Goal: Transaction & Acquisition: Purchase product/service

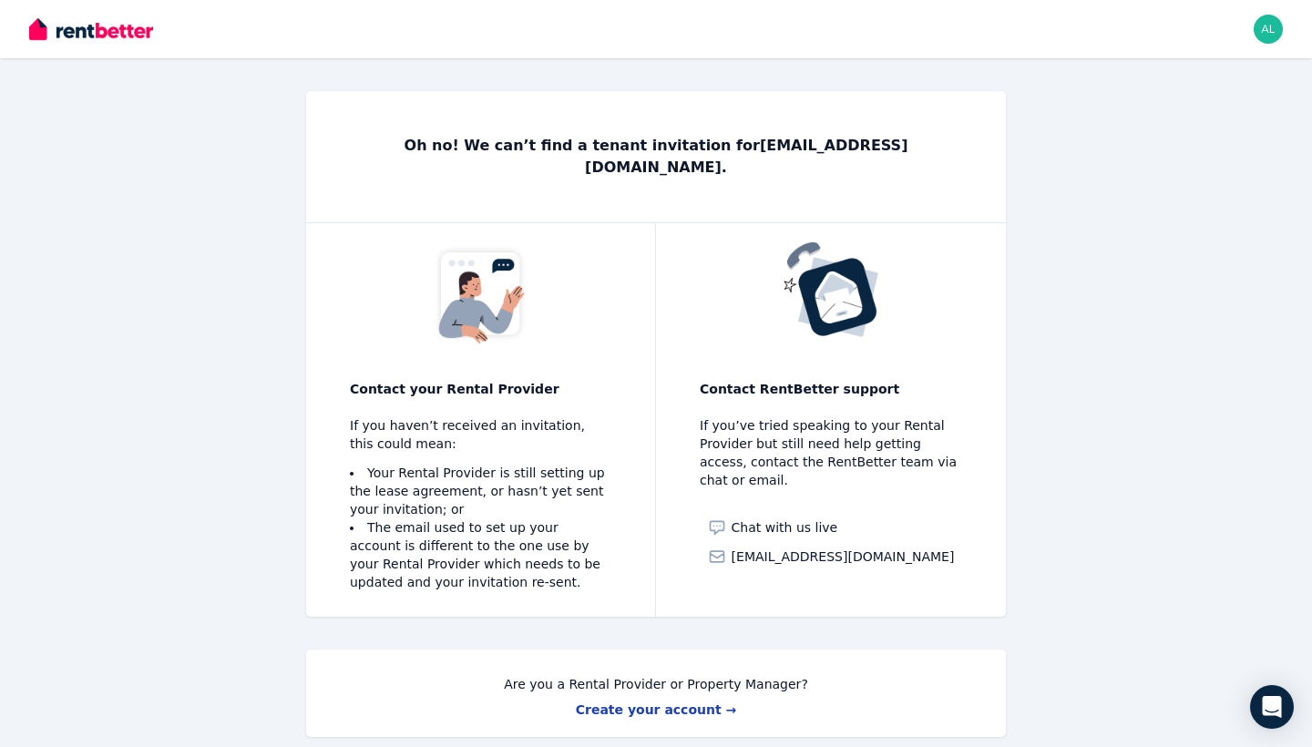
click at [1277, 31] on img "button" at bounding box center [1267, 29] width 29 height 29
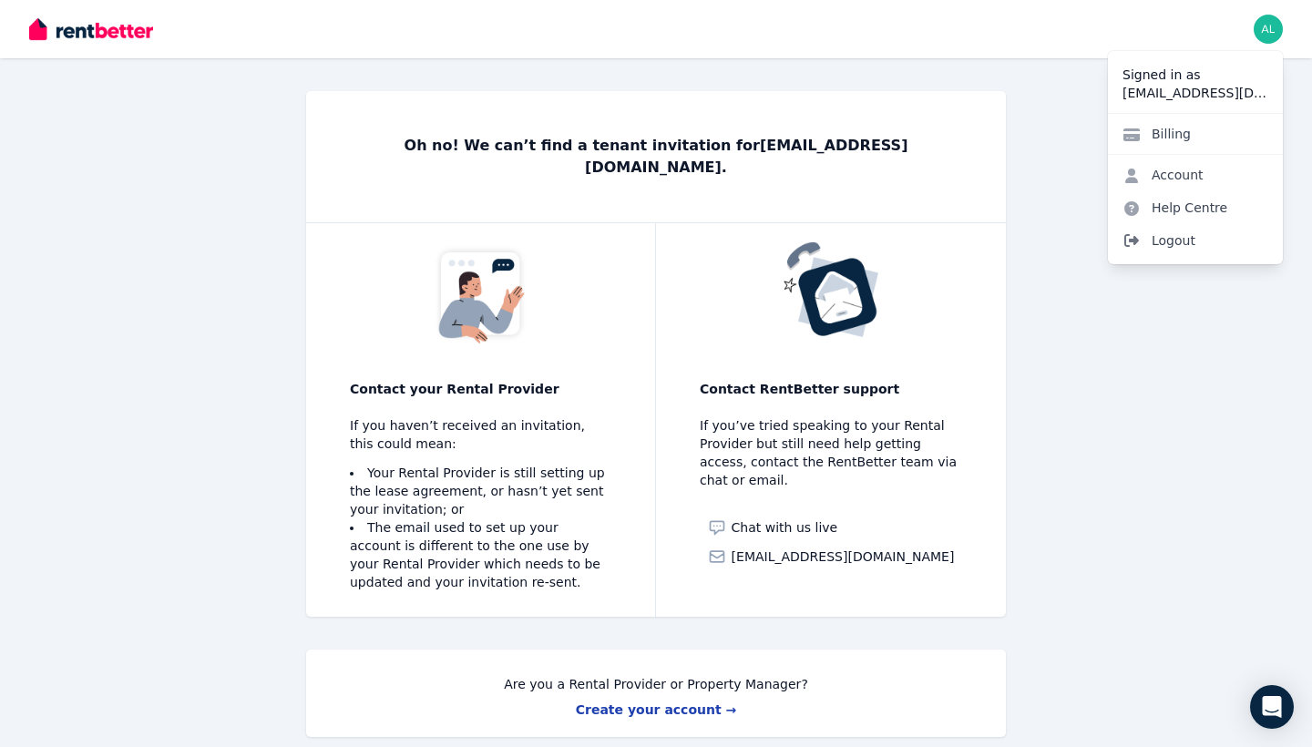
click at [1177, 231] on span "Logout" at bounding box center [1195, 240] width 175 height 33
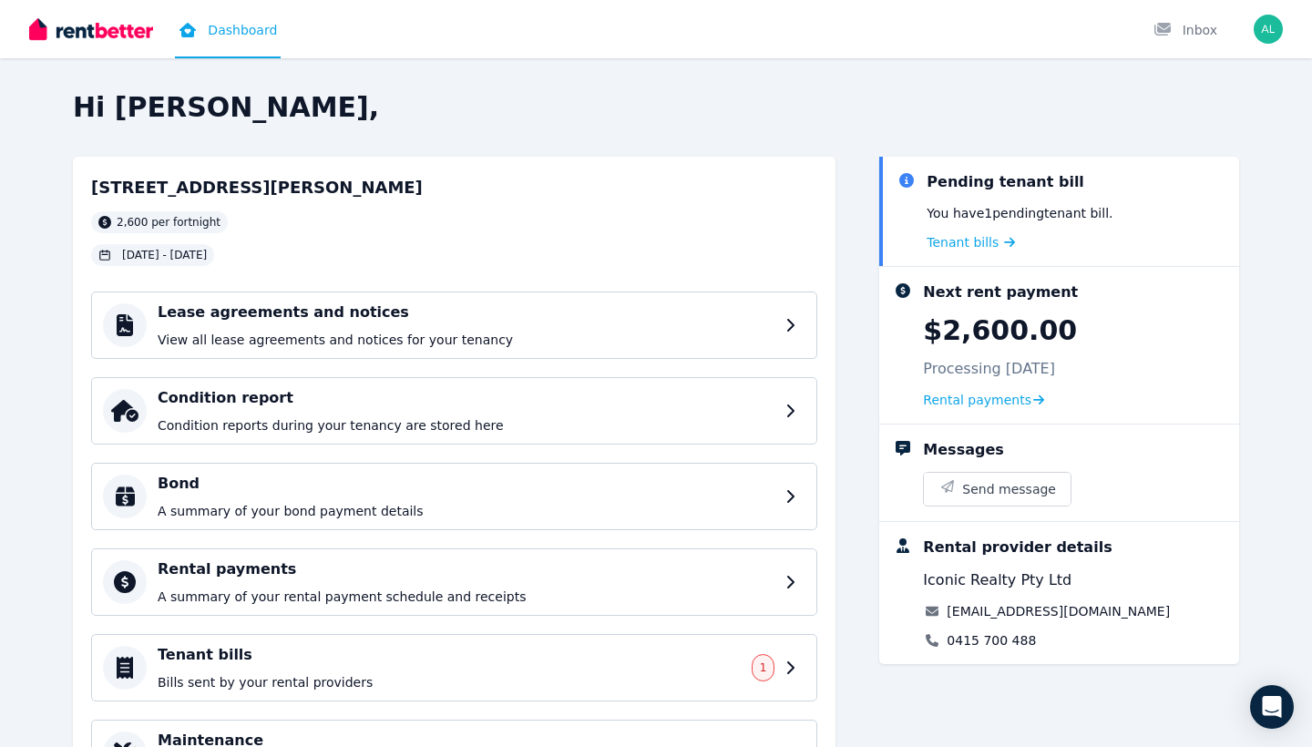
click at [1273, 25] on img "button" at bounding box center [1267, 29] width 29 height 29
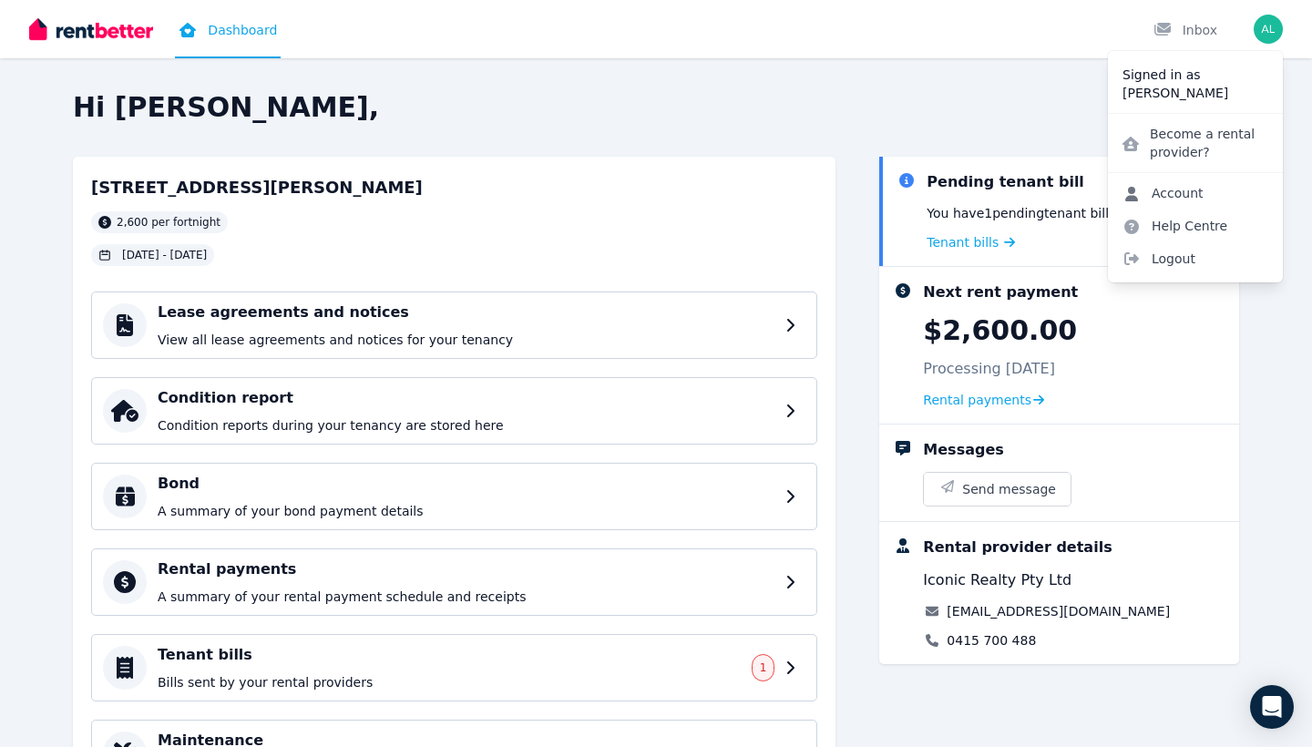
click at [1210, 187] on link "Account" at bounding box center [1163, 193] width 110 height 33
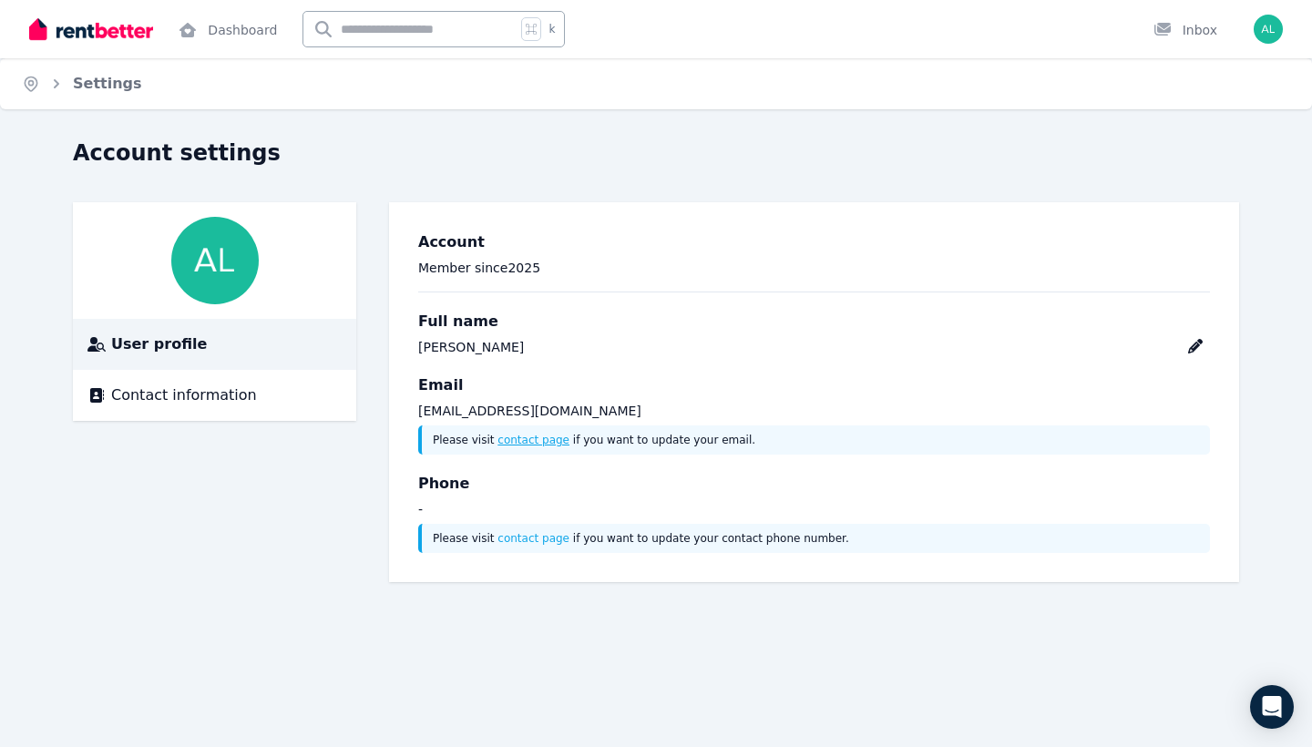
click at [528, 442] on link "contact page" at bounding box center [533, 440] width 72 height 13
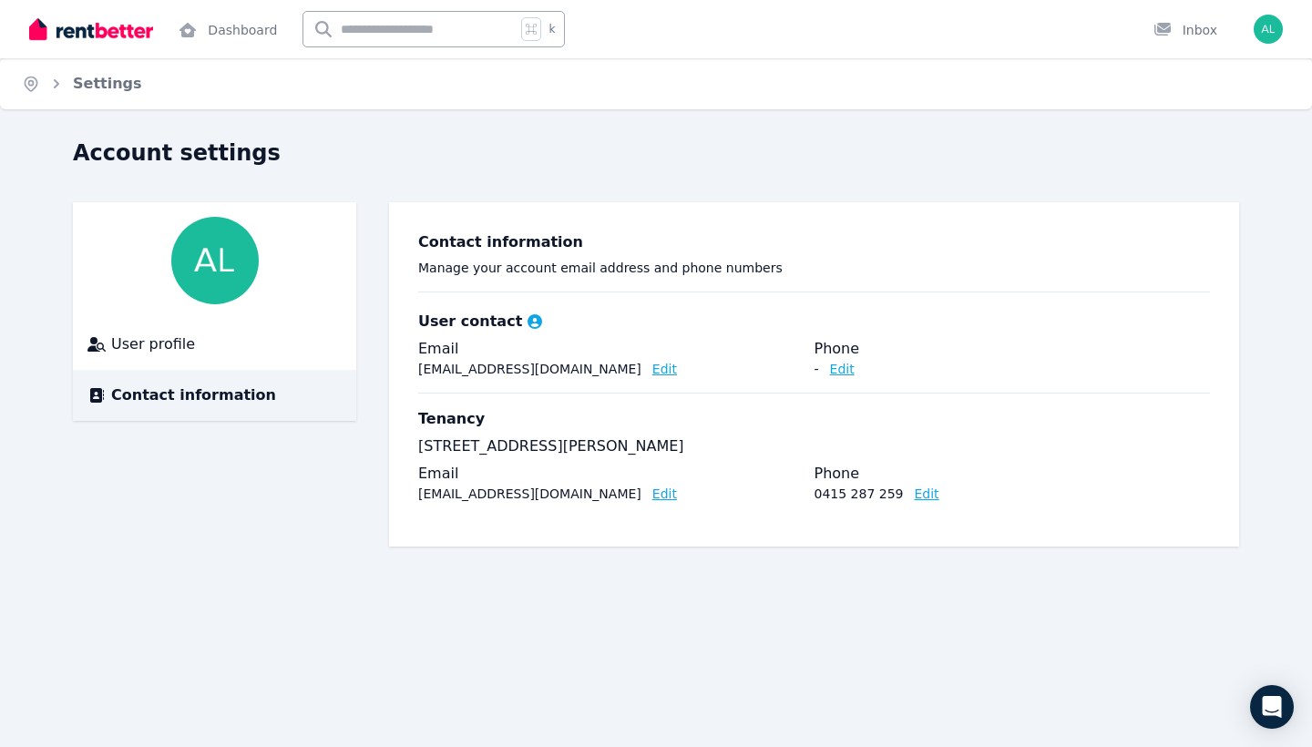
click at [652, 370] on button "Edit" at bounding box center [664, 369] width 25 height 18
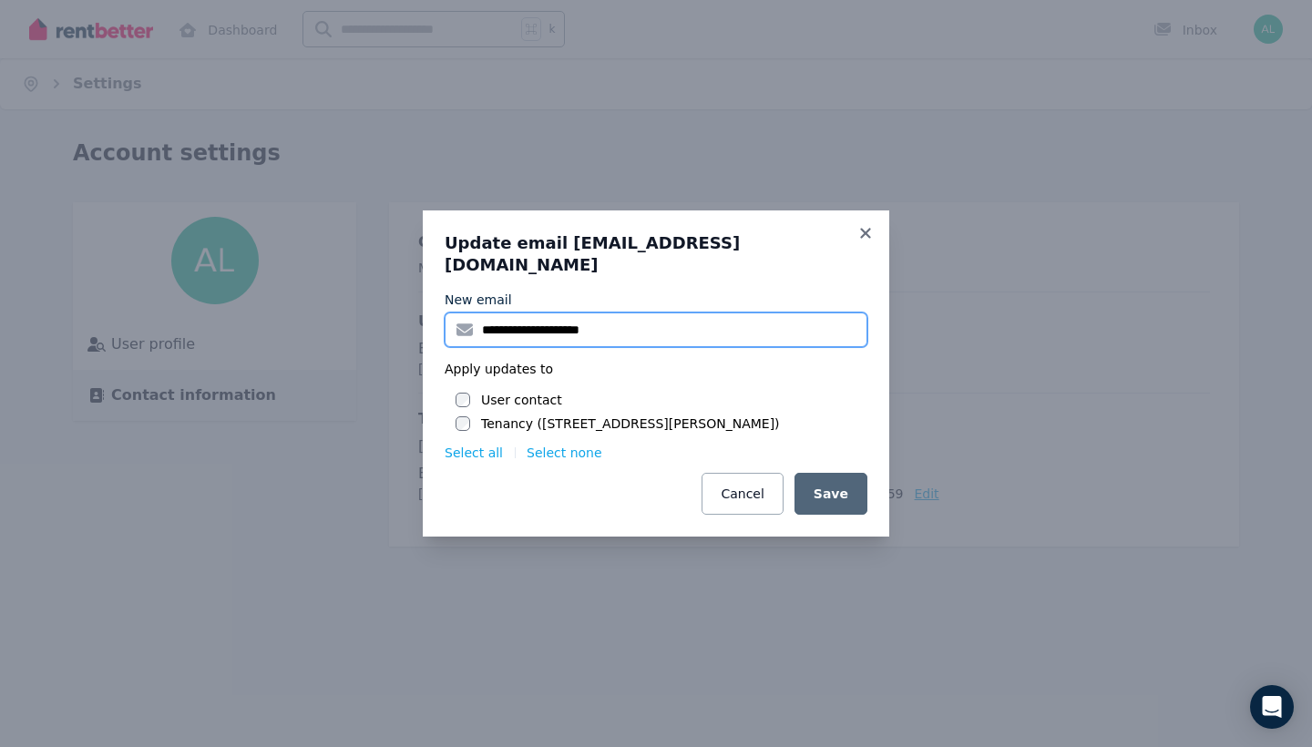
click at [550, 320] on input "**********" at bounding box center [656, 329] width 423 height 35
click at [504, 320] on input "**********" at bounding box center [656, 329] width 423 height 35
type input "**********"
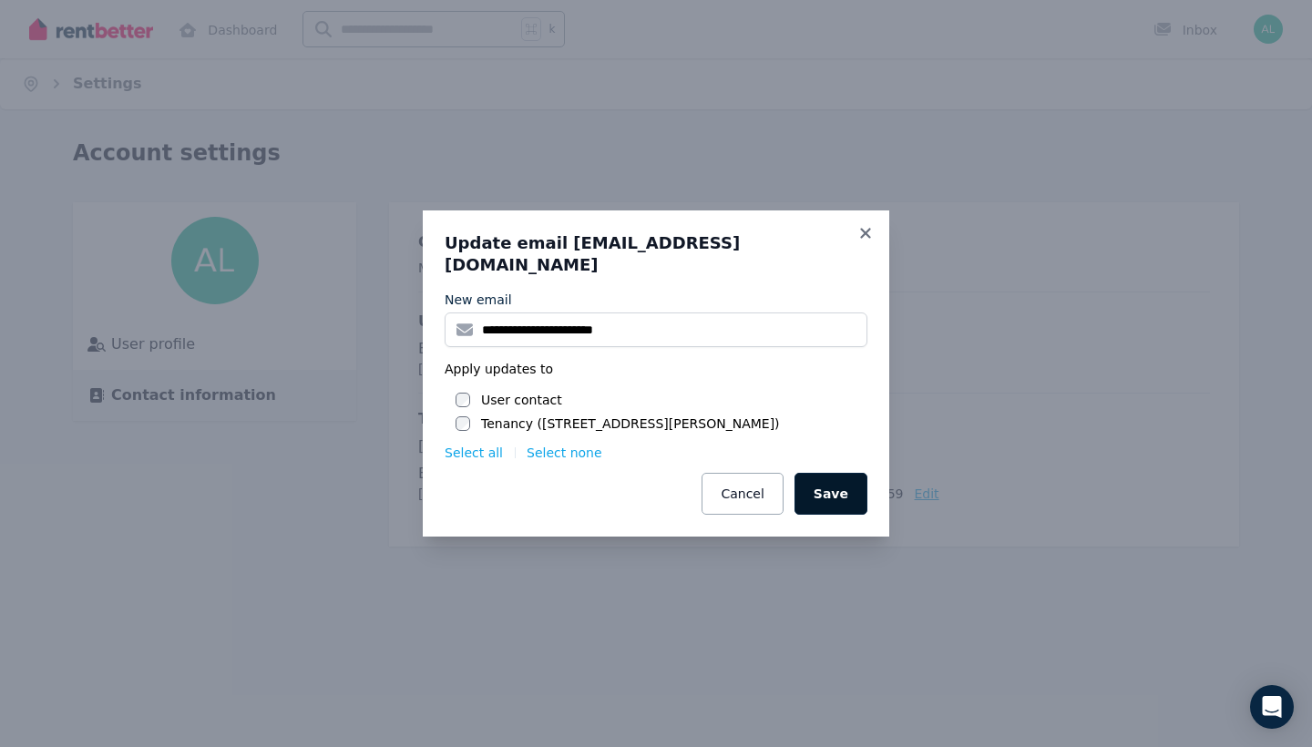
click at [844, 490] on button "Save" at bounding box center [830, 494] width 73 height 42
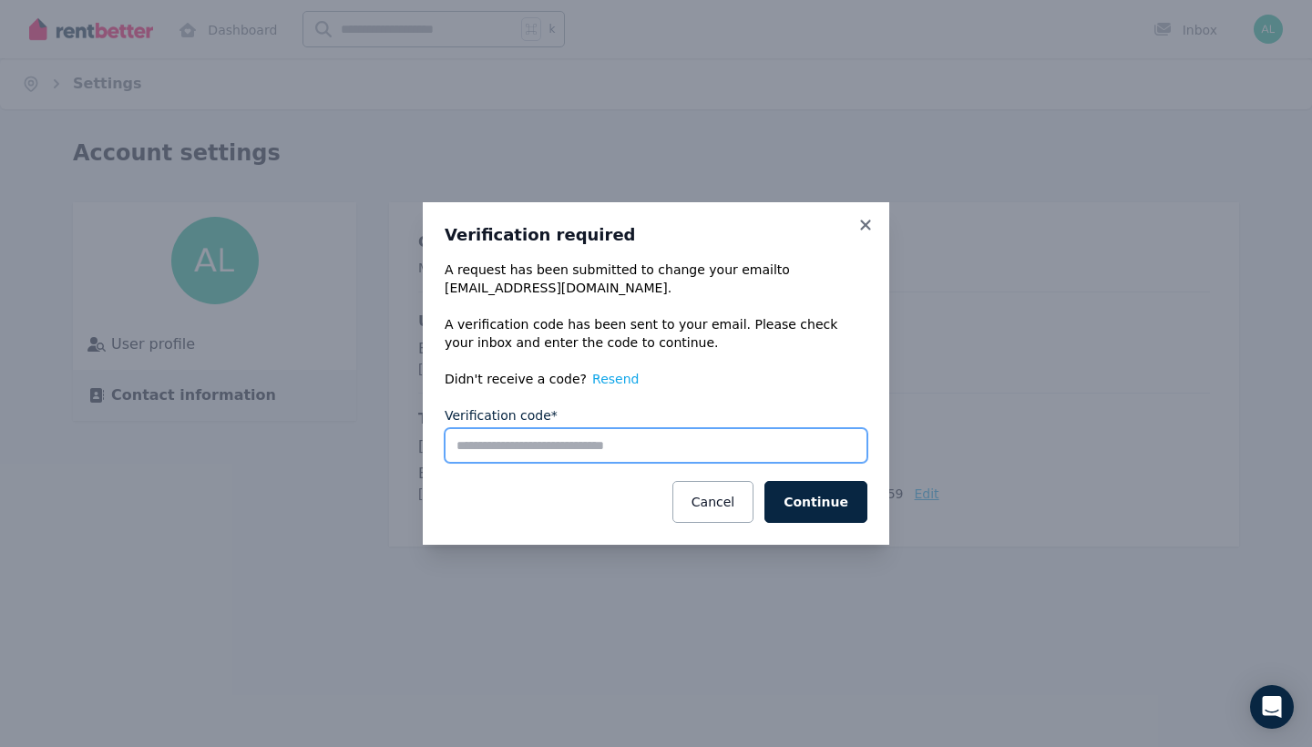
click at [622, 448] on input "Verification code*" at bounding box center [656, 445] width 423 height 35
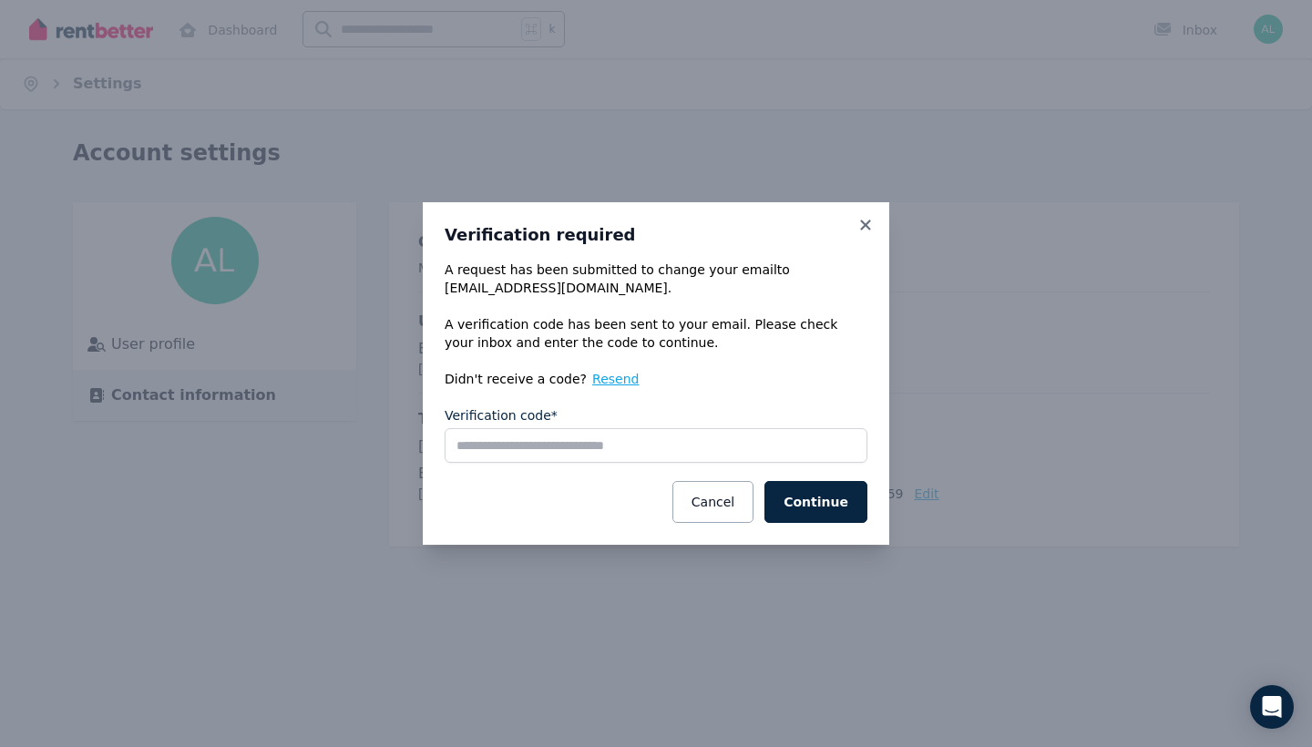
click at [603, 376] on button "Resend" at bounding box center [615, 379] width 46 height 18
click at [826, 508] on button "Continue" at bounding box center [815, 502] width 103 height 42
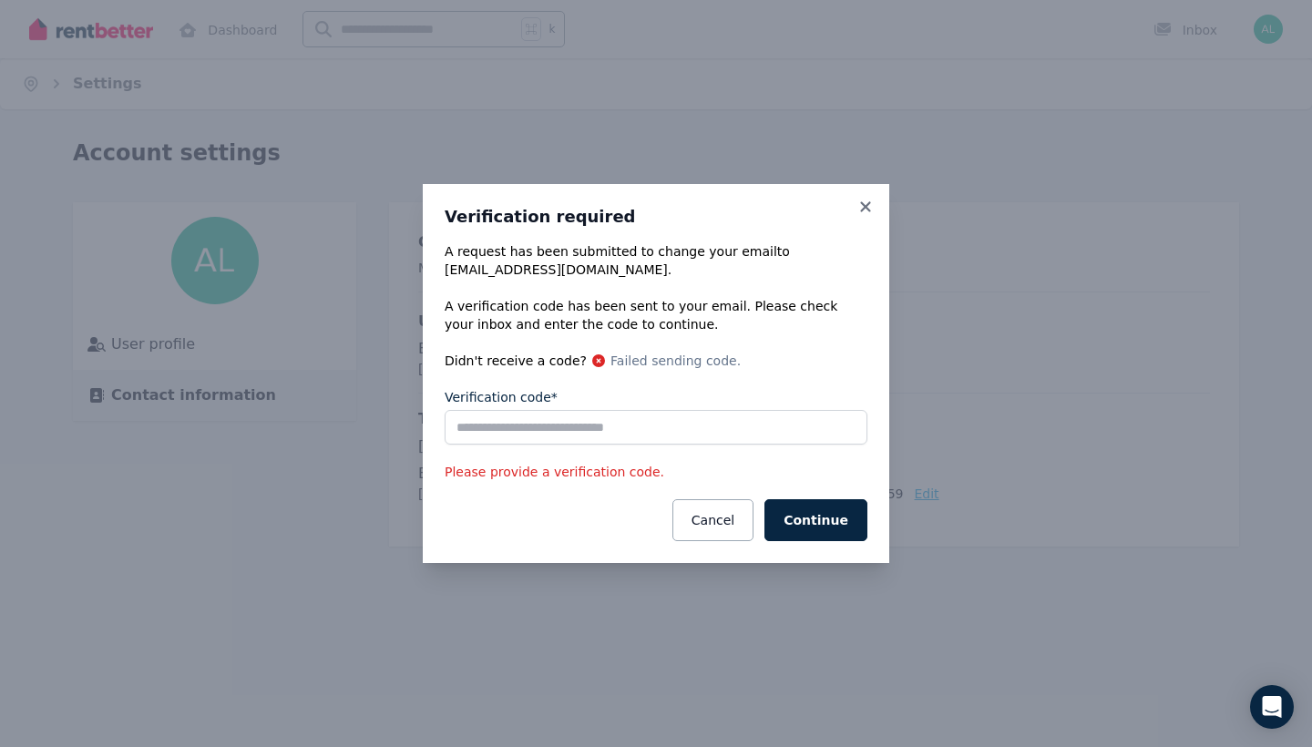
click at [764, 518] on div "Cancel Continue" at bounding box center [656, 520] width 423 height 42
click at [731, 517] on button "Cancel" at bounding box center [712, 520] width 81 height 42
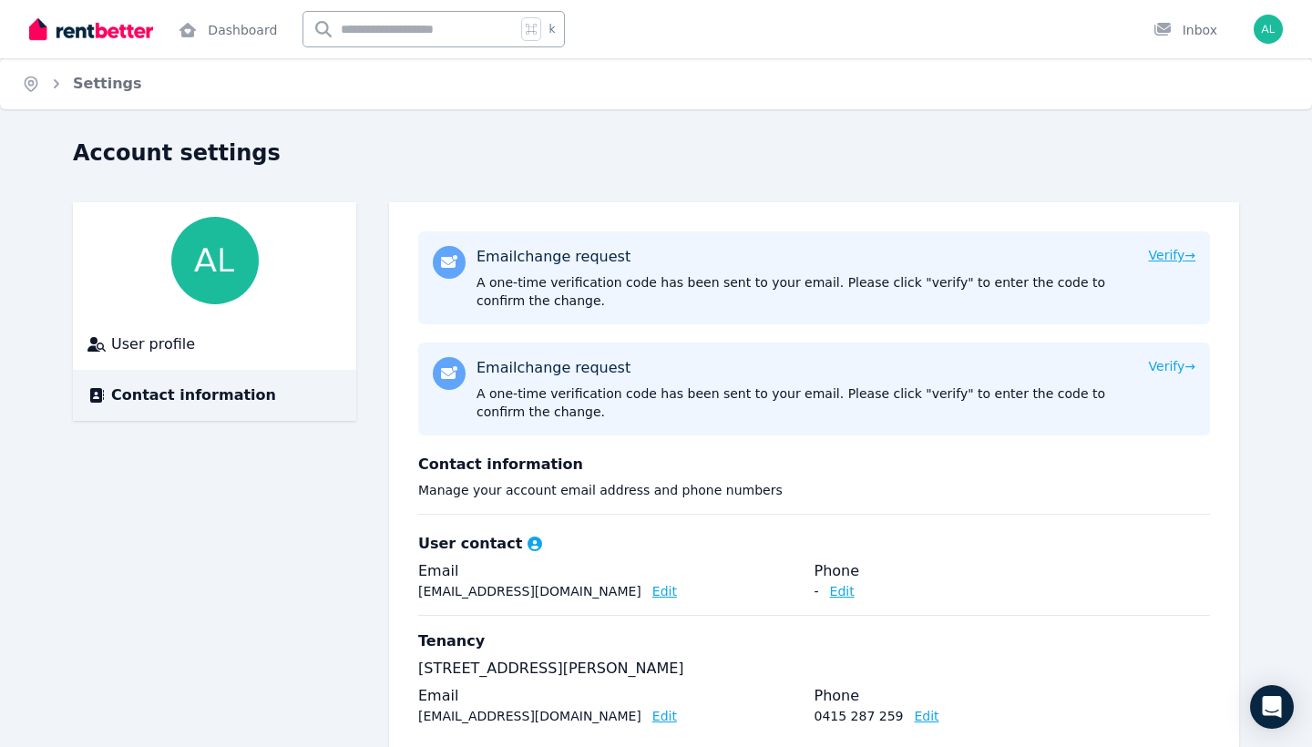
click at [1184, 251] on span "→" at bounding box center [1189, 255] width 11 height 15
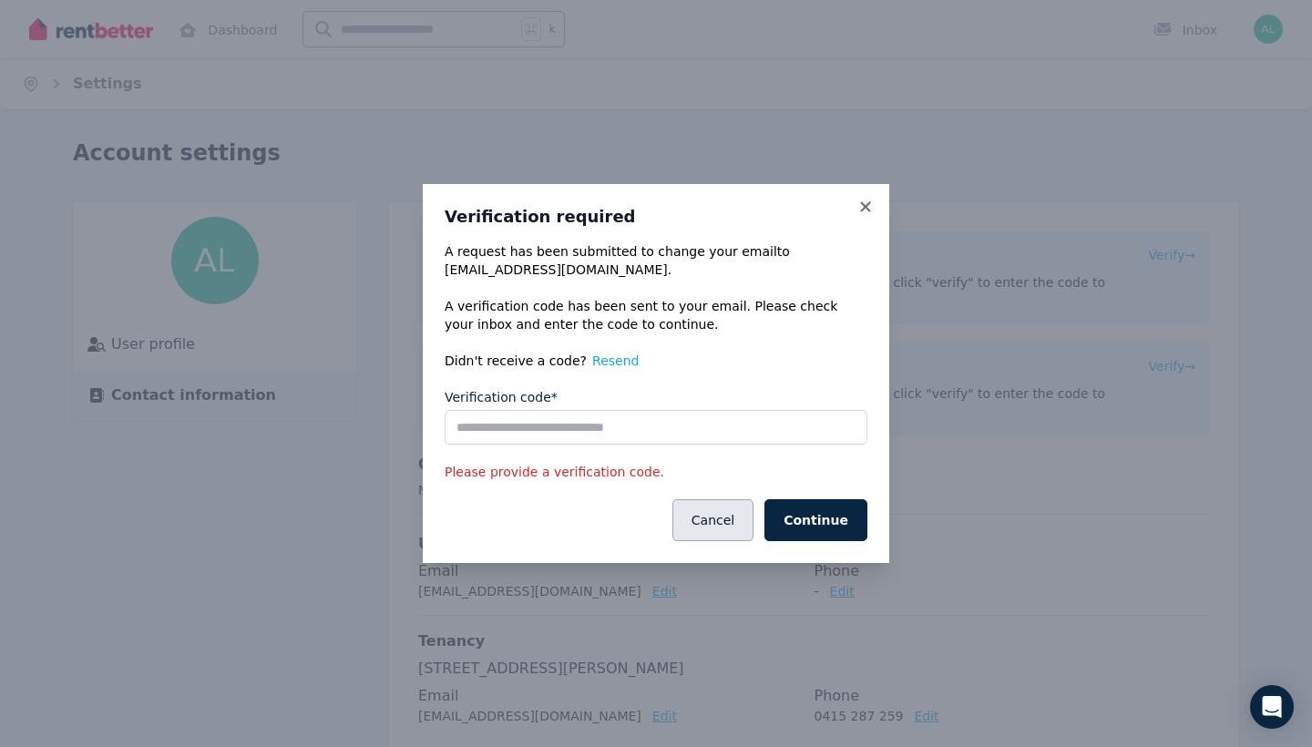
click at [718, 512] on button "Cancel" at bounding box center [712, 520] width 81 height 42
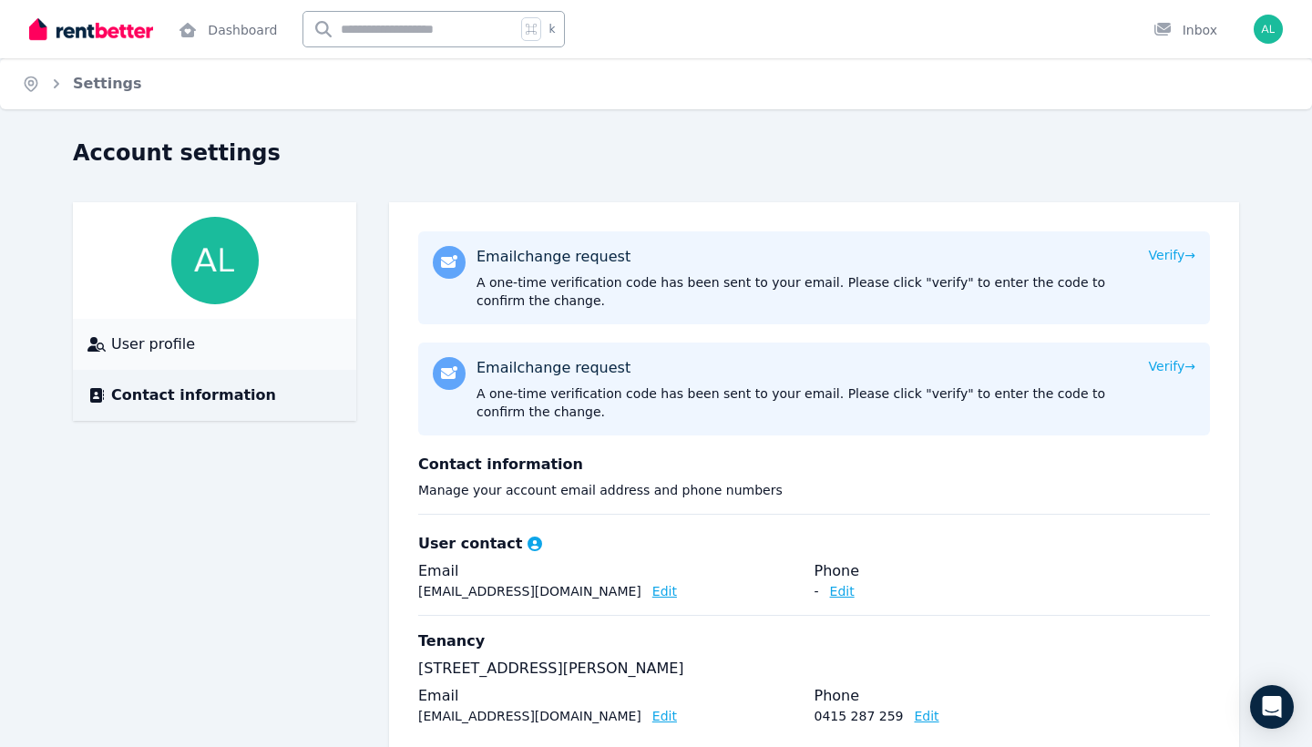
click at [172, 350] on span "User profile" at bounding box center [153, 344] width 84 height 22
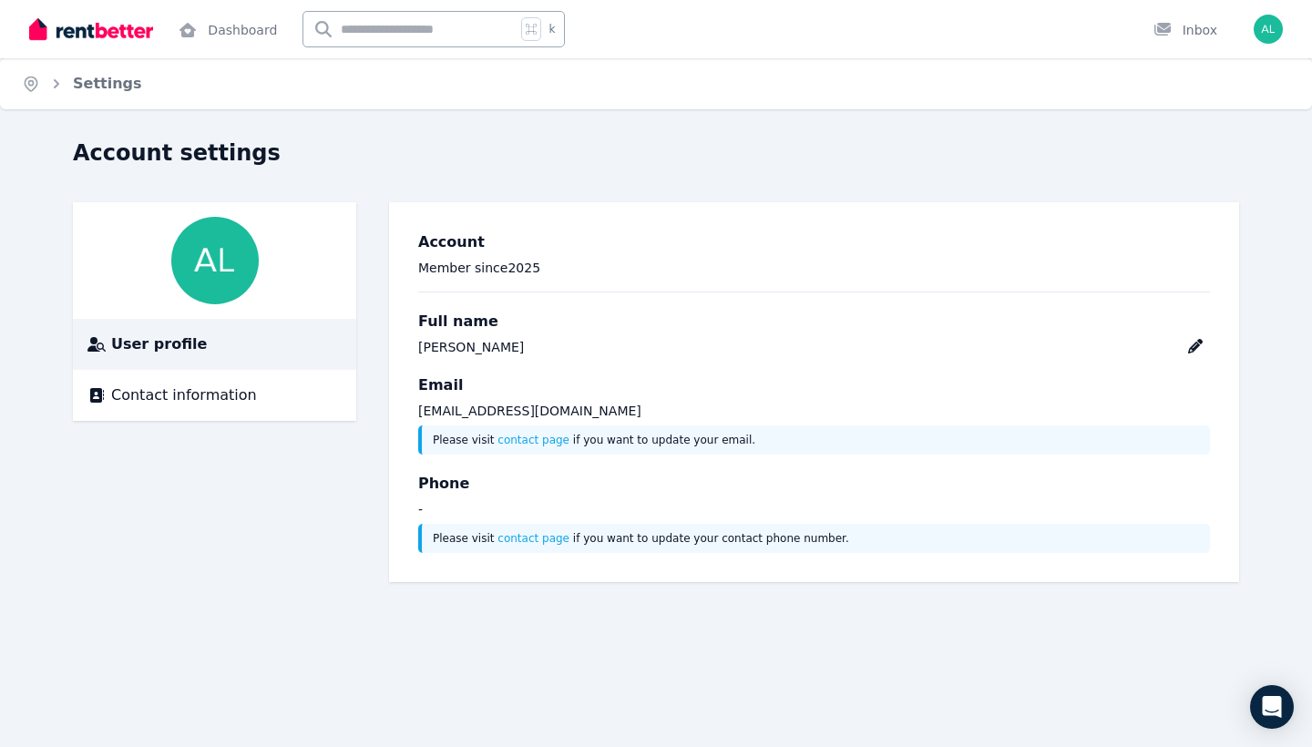
click at [1275, 35] on img "button" at bounding box center [1267, 29] width 29 height 29
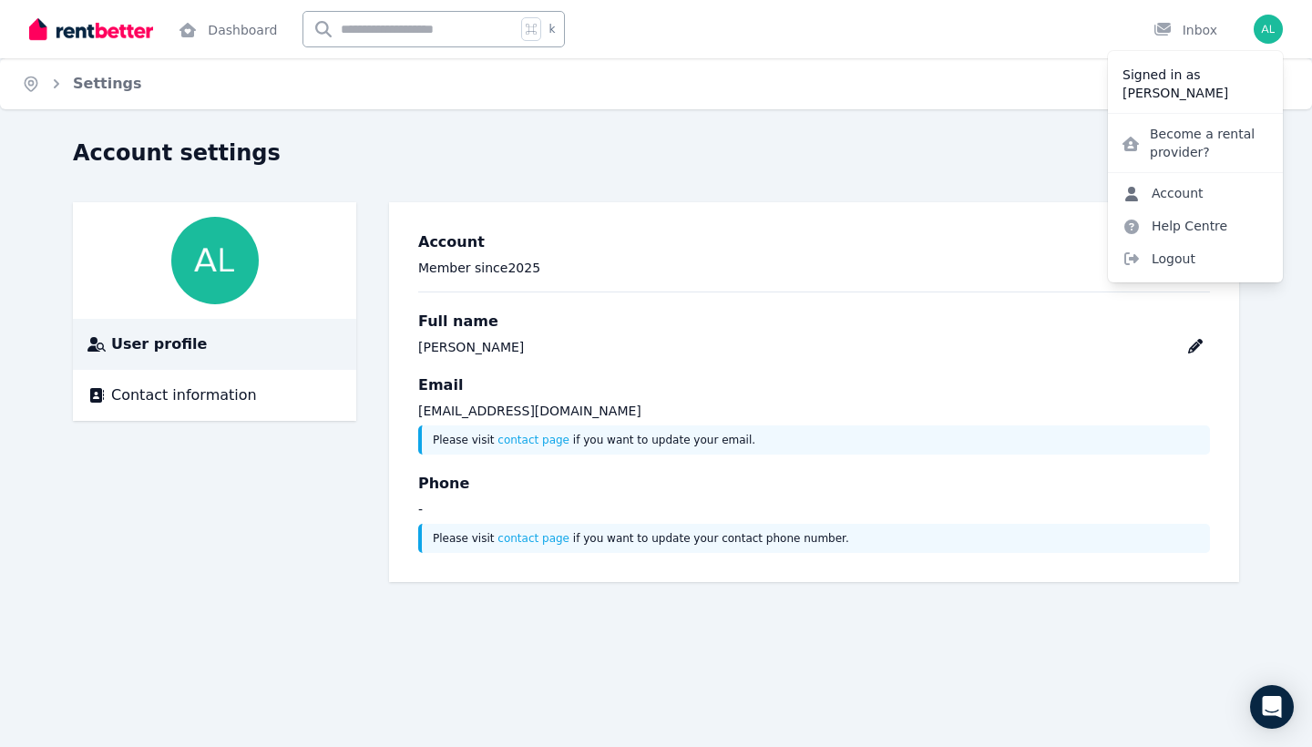
click at [1212, 192] on link "Account" at bounding box center [1163, 193] width 110 height 33
click at [1178, 194] on link "Account" at bounding box center [1163, 193] width 110 height 33
click at [34, 84] on icon "Breadcrumb" at bounding box center [31, 83] width 5 height 5
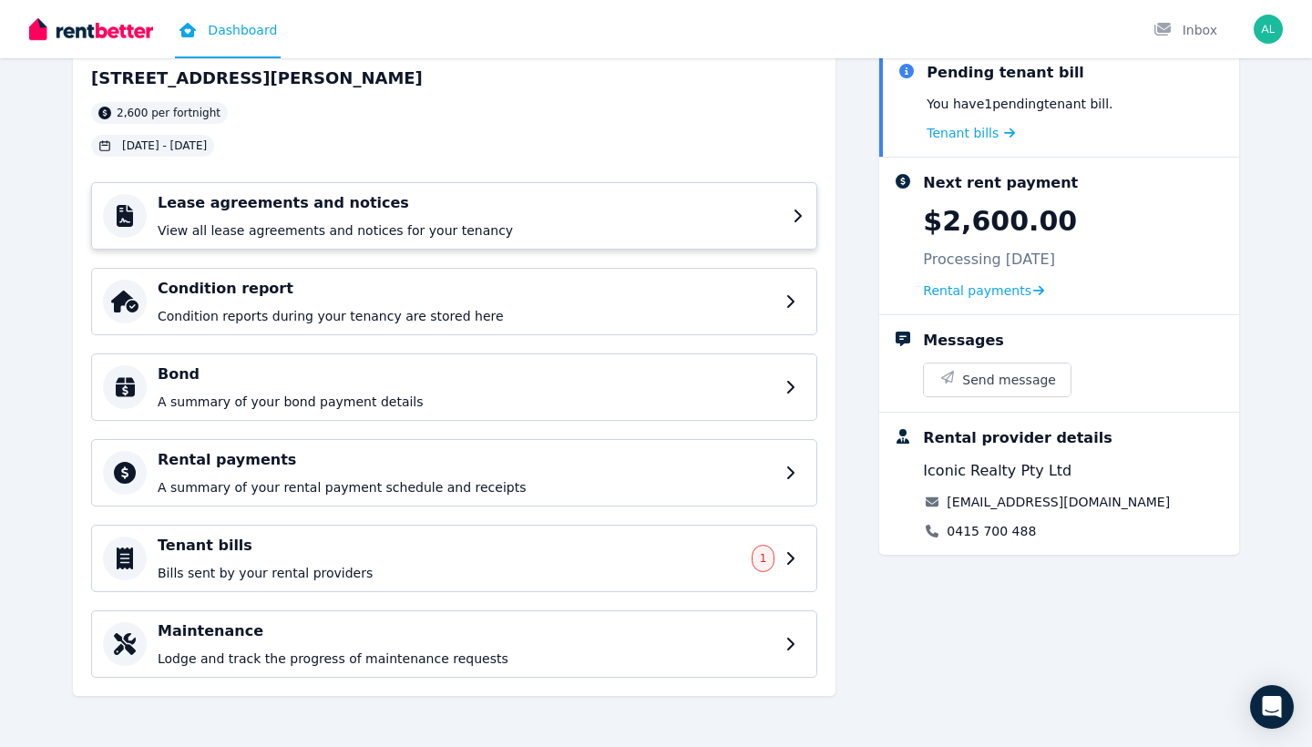
scroll to position [109, 0]
click at [449, 568] on p "Bills sent by your rental providers" at bounding box center [453, 573] width 590 height 18
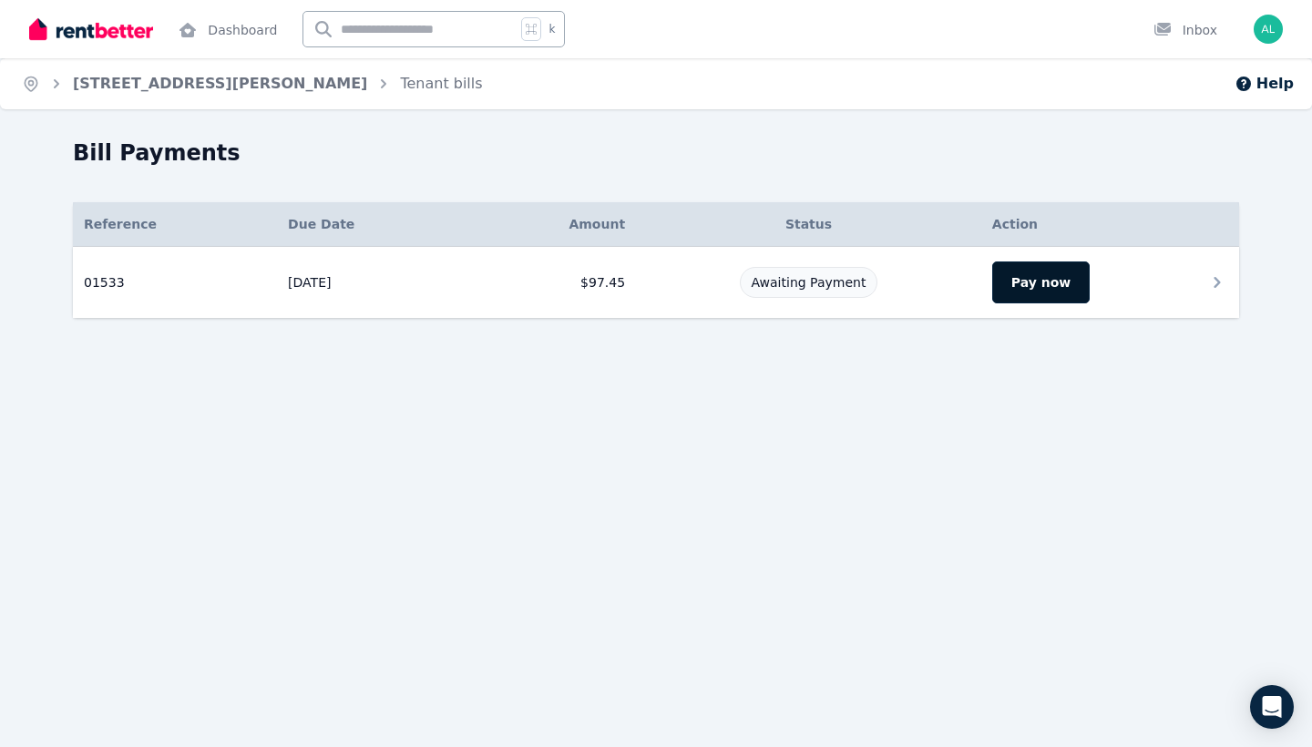
click at [1000, 271] on button "Pay now" at bounding box center [1040, 282] width 97 height 42
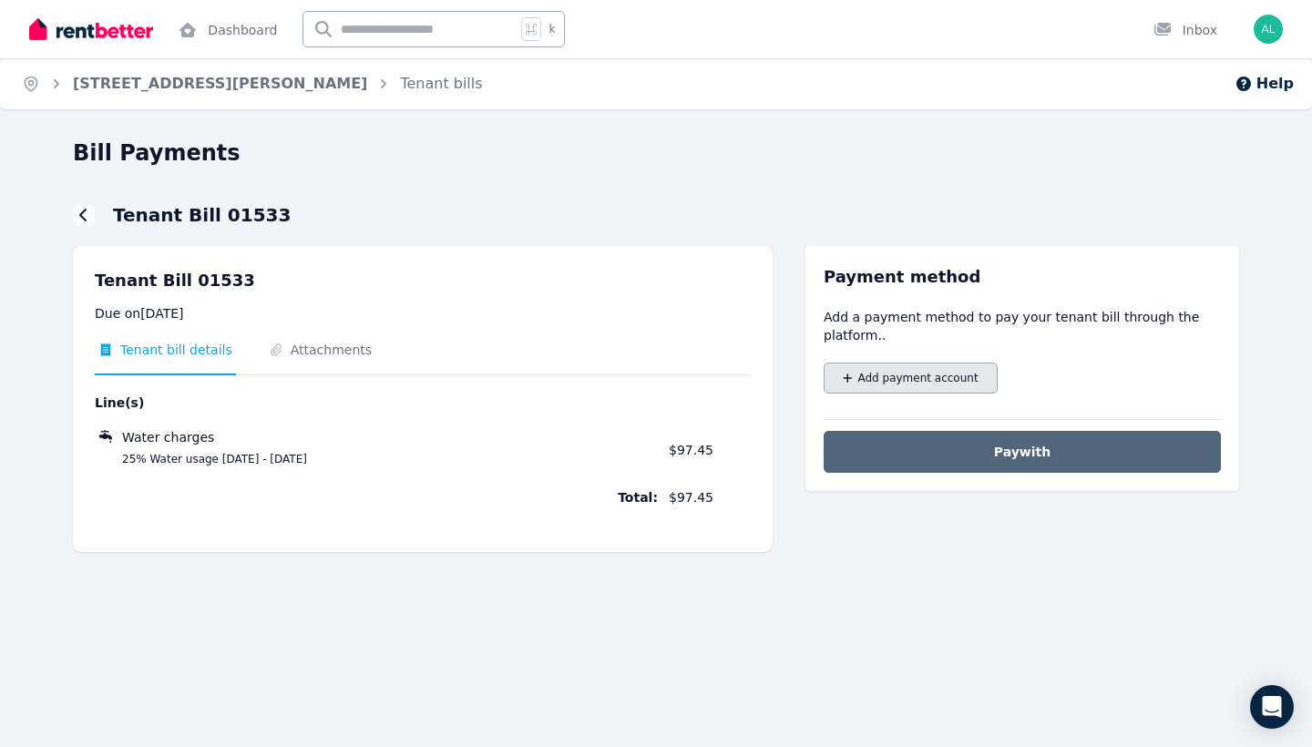
click at [908, 374] on span "Add payment account" at bounding box center [918, 378] width 120 height 15
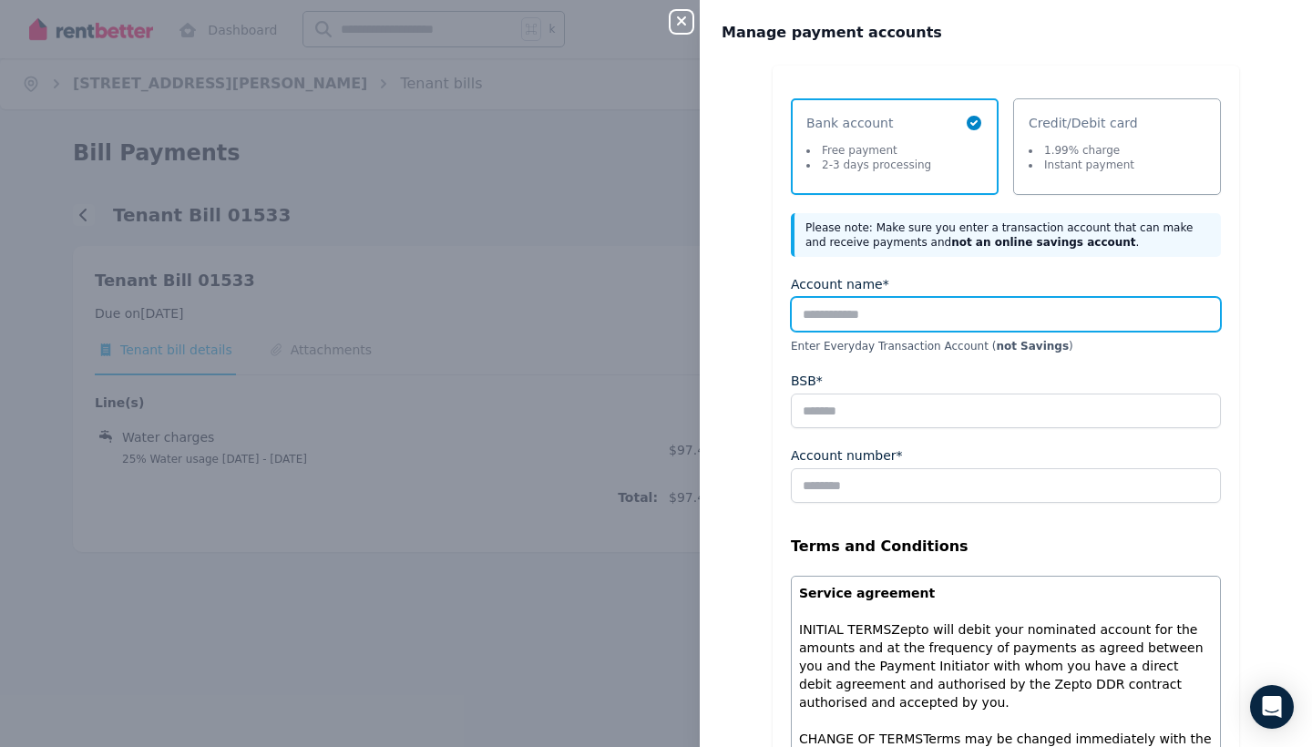
click at [886, 321] on input "Account name*" at bounding box center [1006, 314] width 430 height 35
type input "**********"
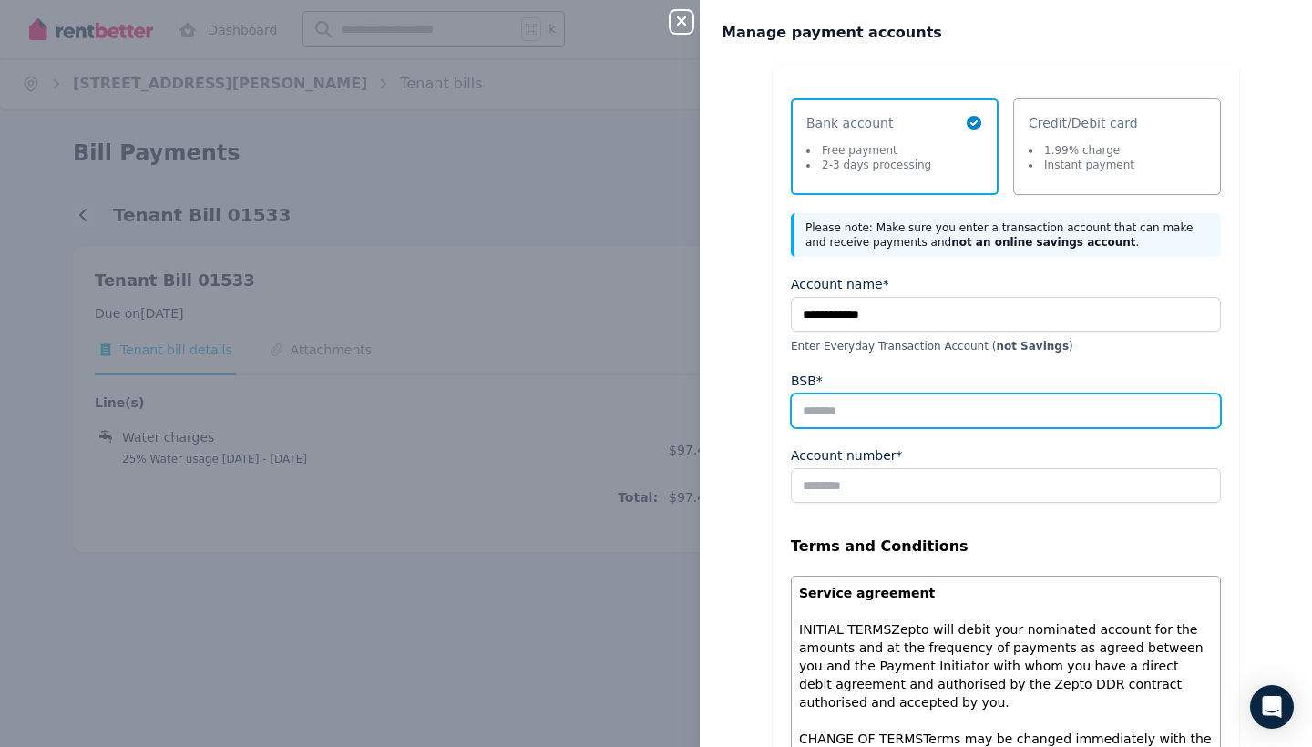
drag, startPoint x: 873, startPoint y: 354, endPoint x: 849, endPoint y: 413, distance: 62.9
click at [849, 413] on input "BSB*" at bounding box center [1006, 411] width 430 height 35
type input "******"
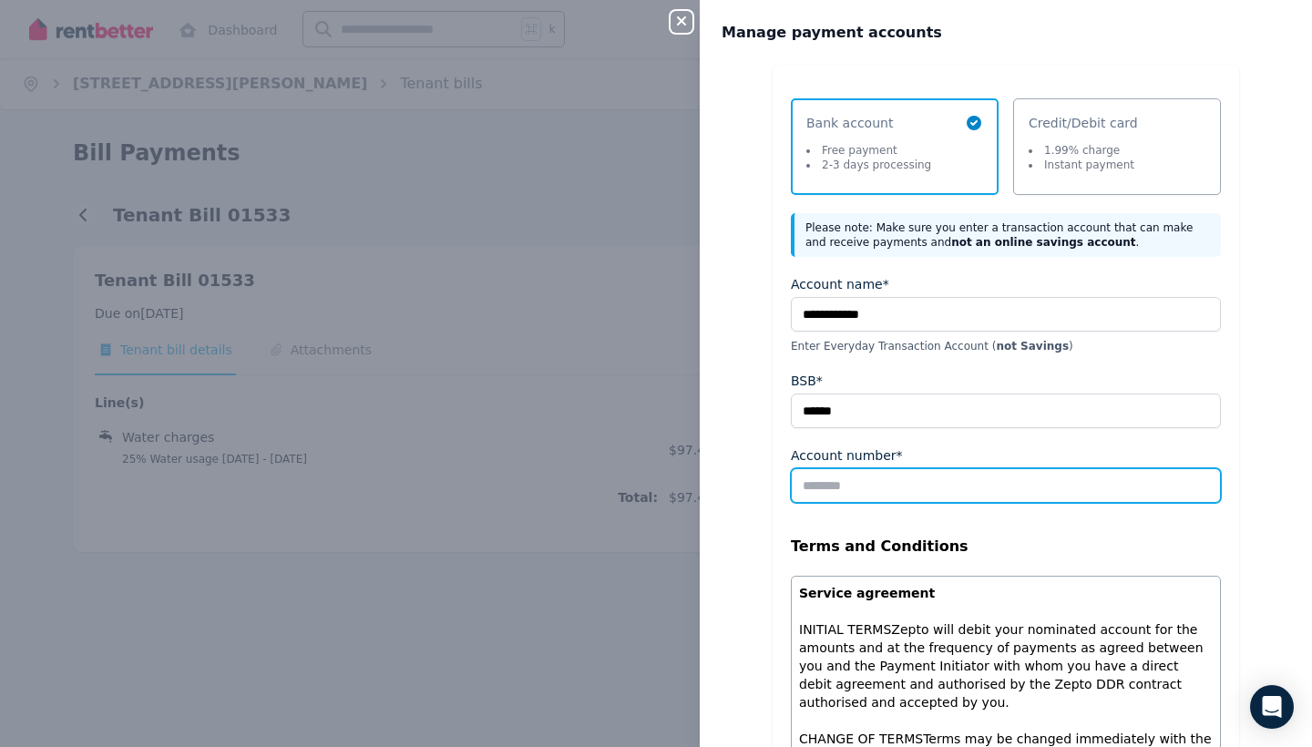
click at [855, 476] on input "Account number*" at bounding box center [1006, 485] width 430 height 35
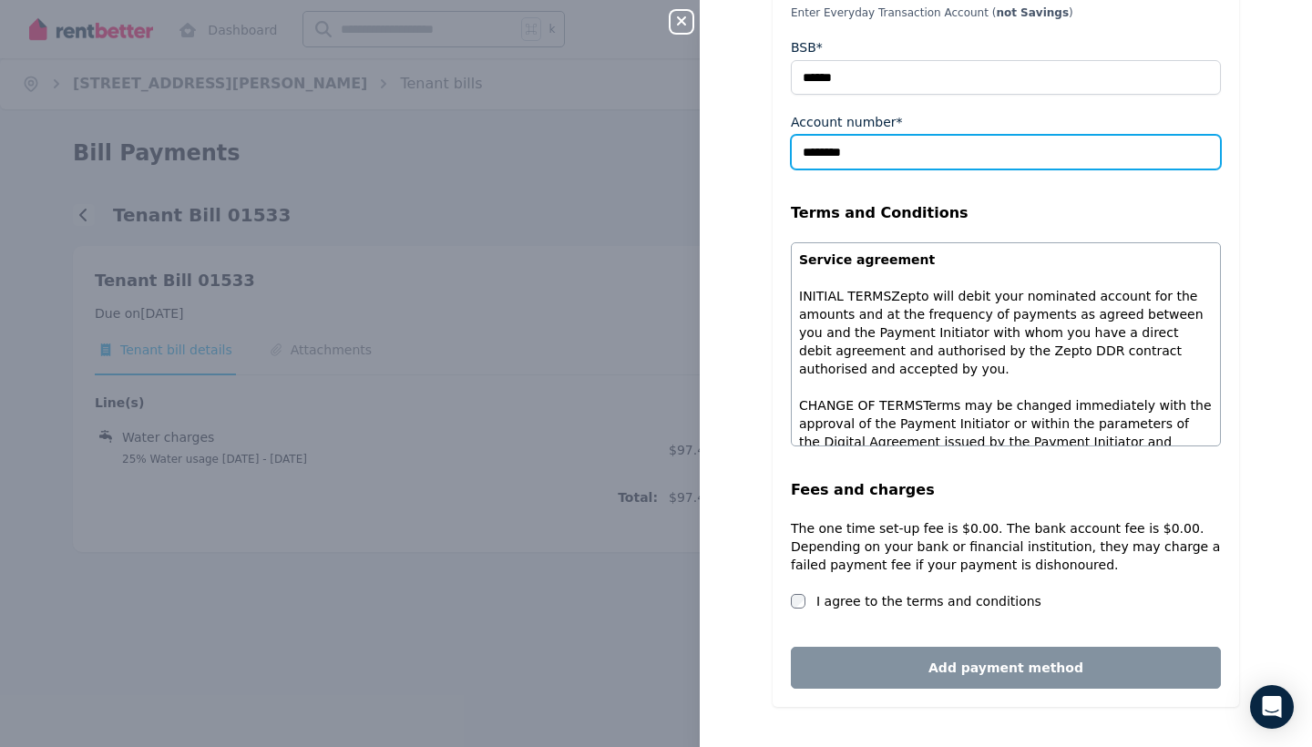
scroll to position [333, 0]
type input "********"
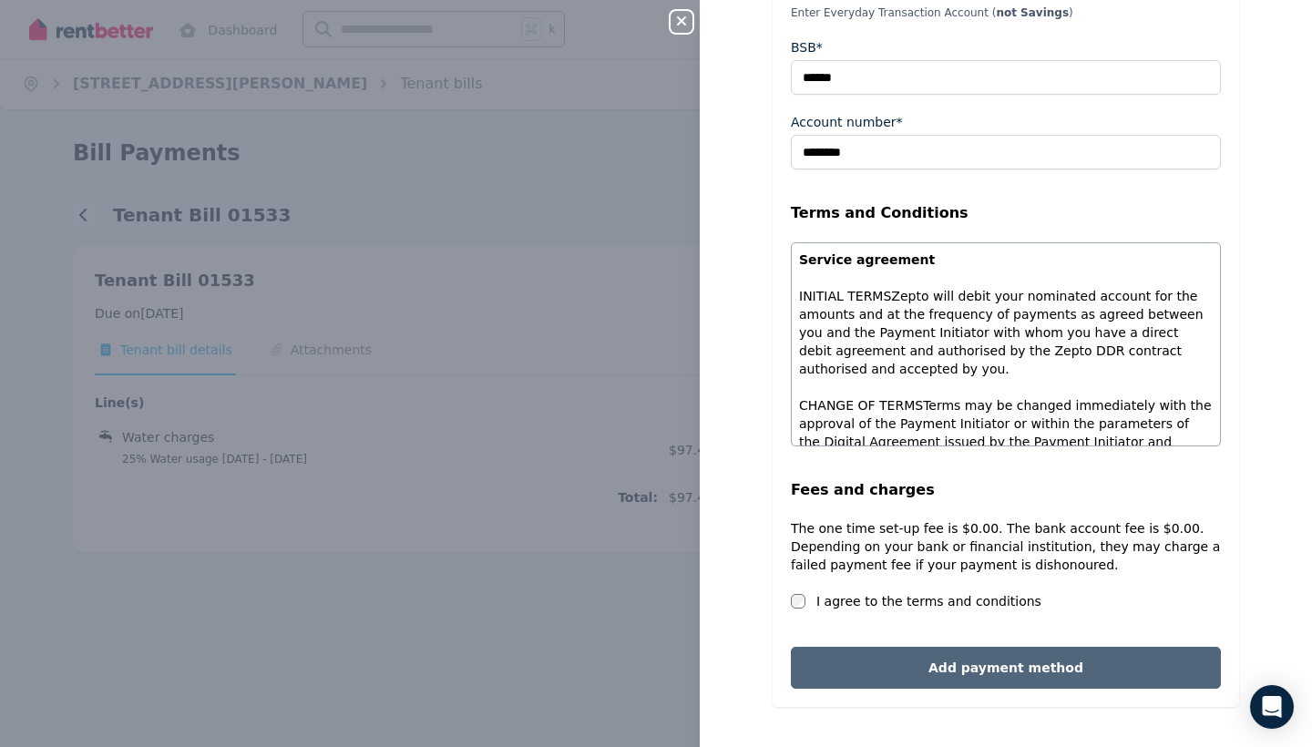
click at [834, 663] on button "Add payment method" at bounding box center [1006, 668] width 430 height 42
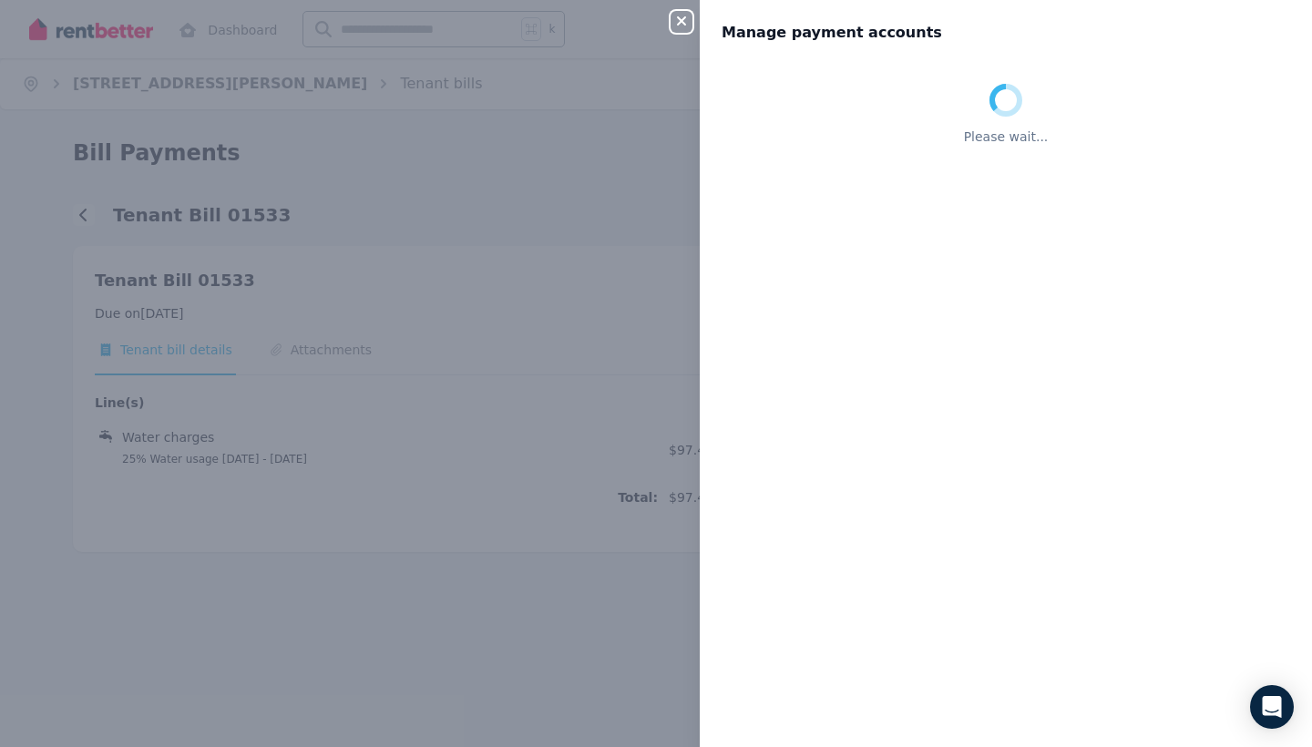
scroll to position [0, 0]
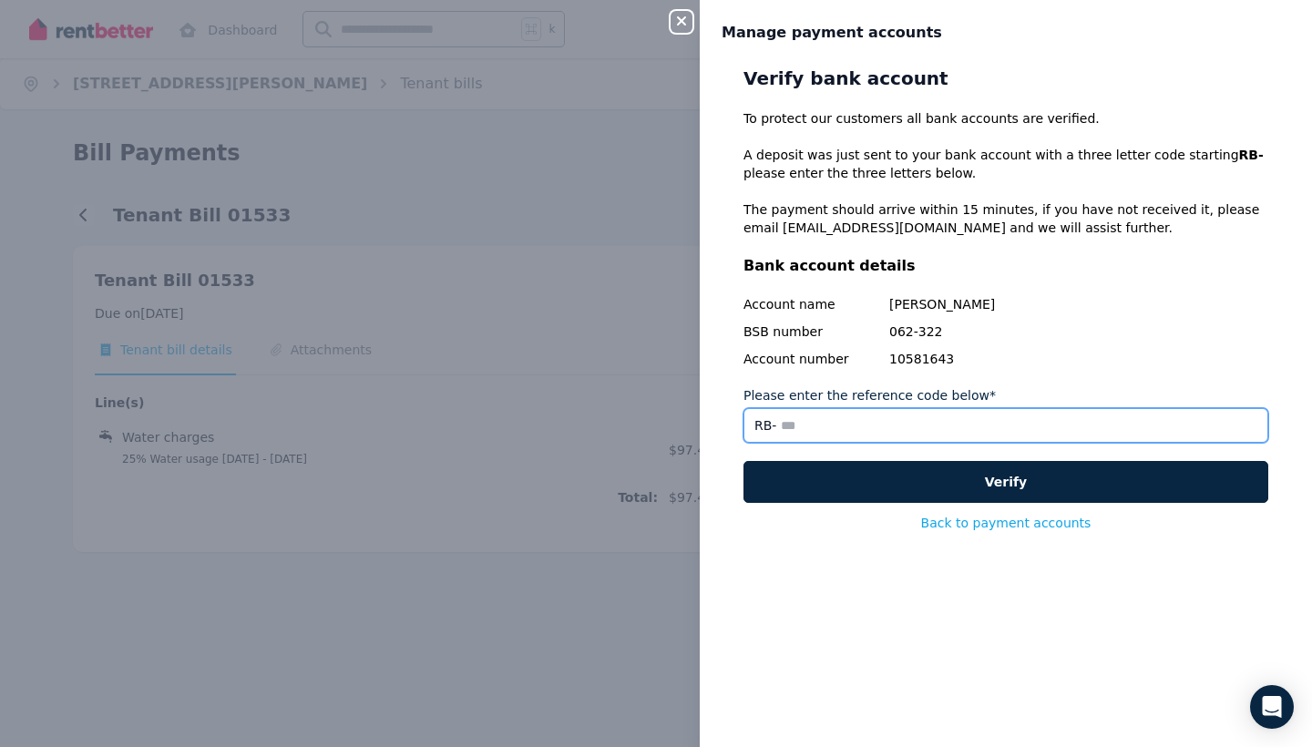
click at [905, 428] on input "Please enter the reference code below*" at bounding box center [1005, 425] width 525 height 35
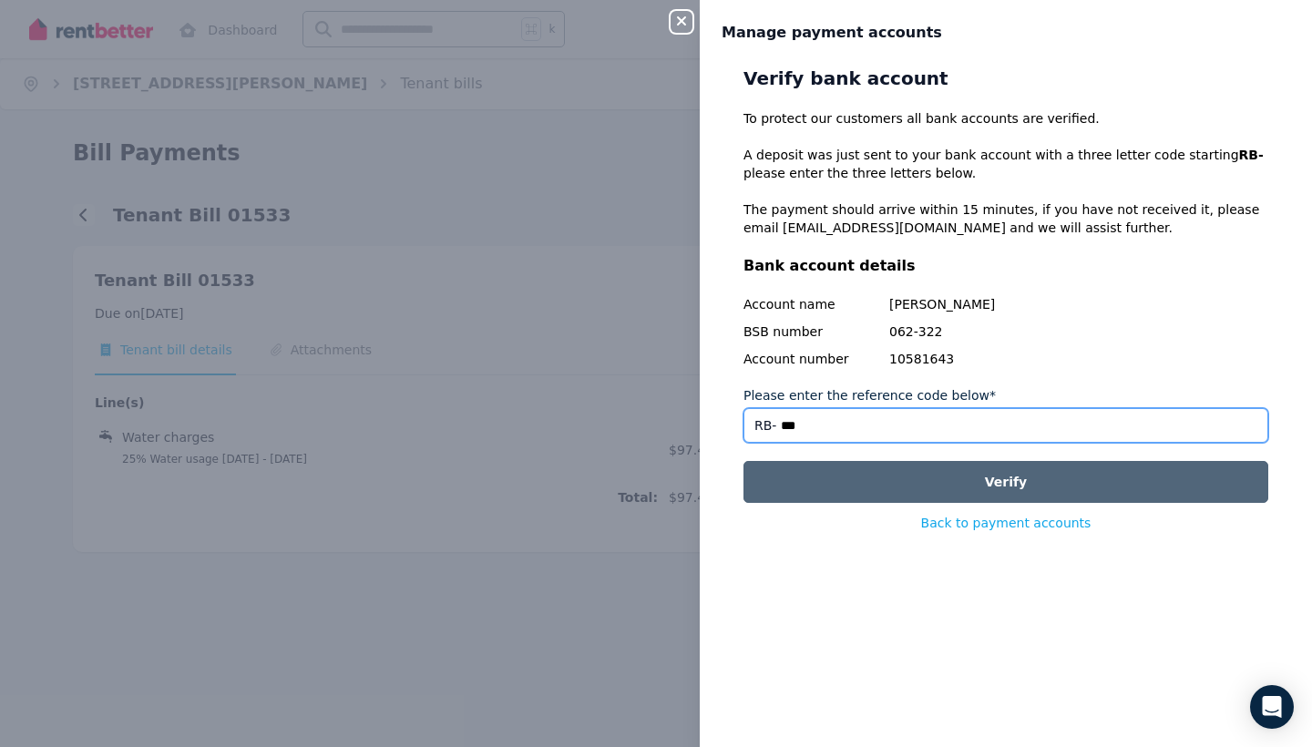
type input "***"
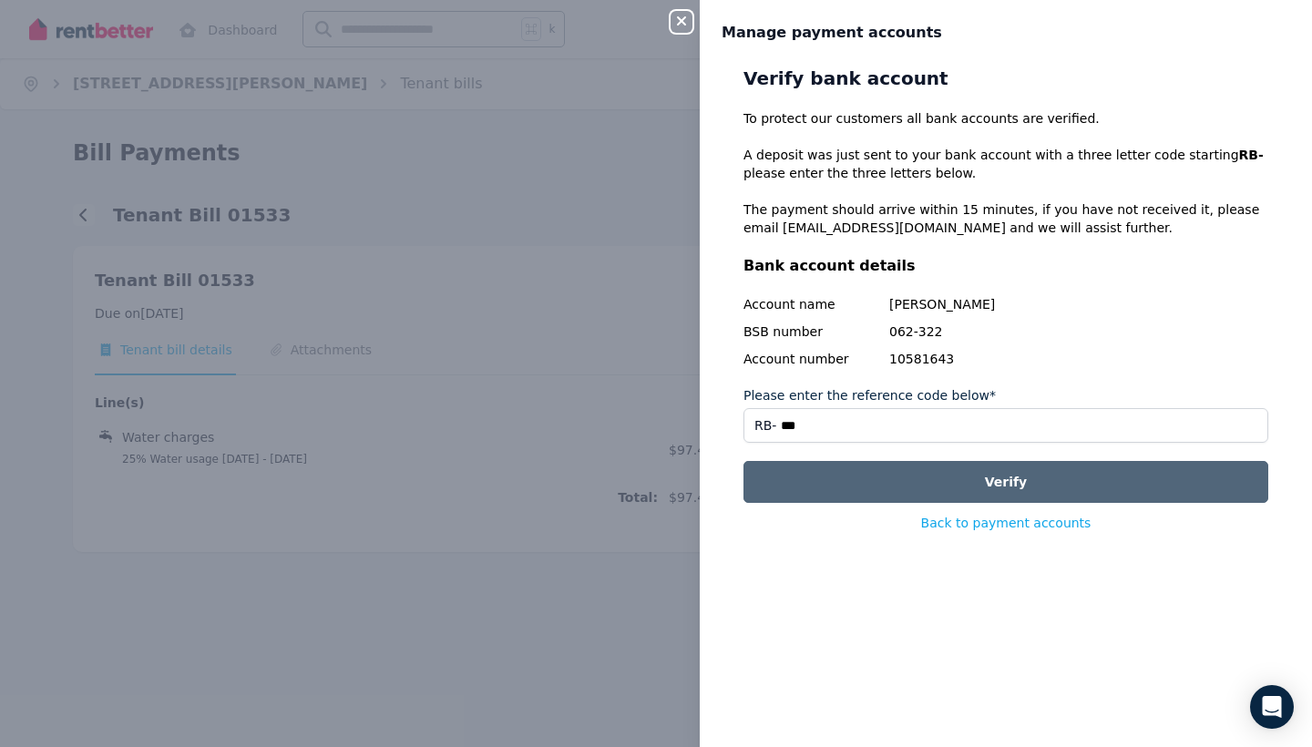
click at [928, 491] on button "Verify" at bounding box center [1005, 482] width 525 height 42
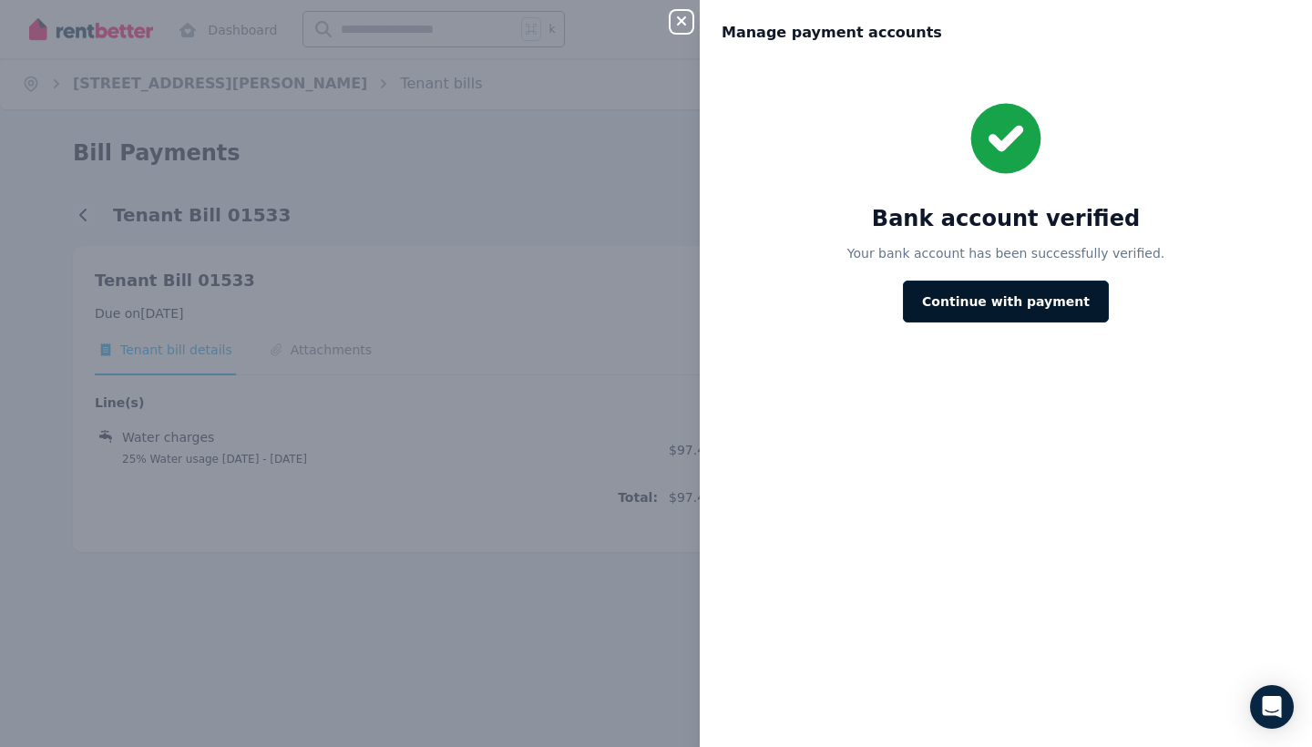
click at [1042, 300] on button "Continue with payment" at bounding box center [1006, 302] width 206 height 42
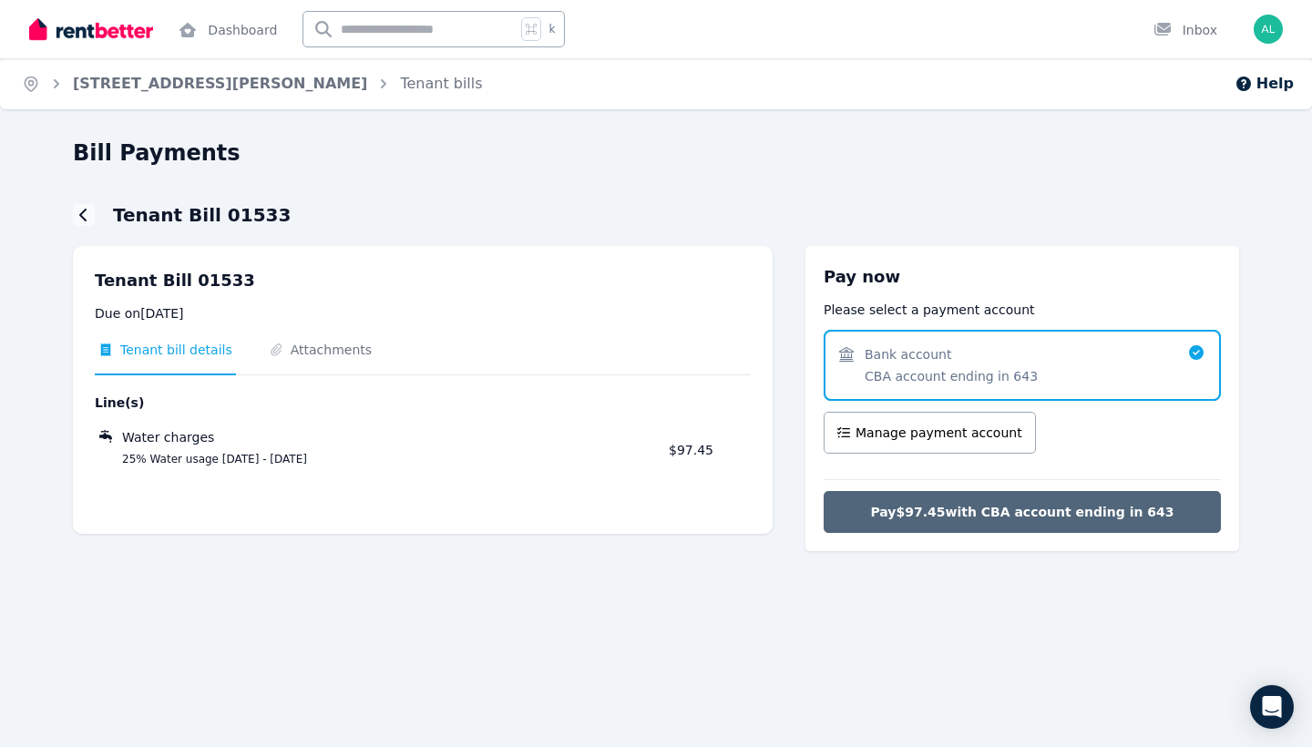
click at [1030, 512] on span "Pay $97.45 with CBA account ending in 643" at bounding box center [1021, 512] width 303 height 18
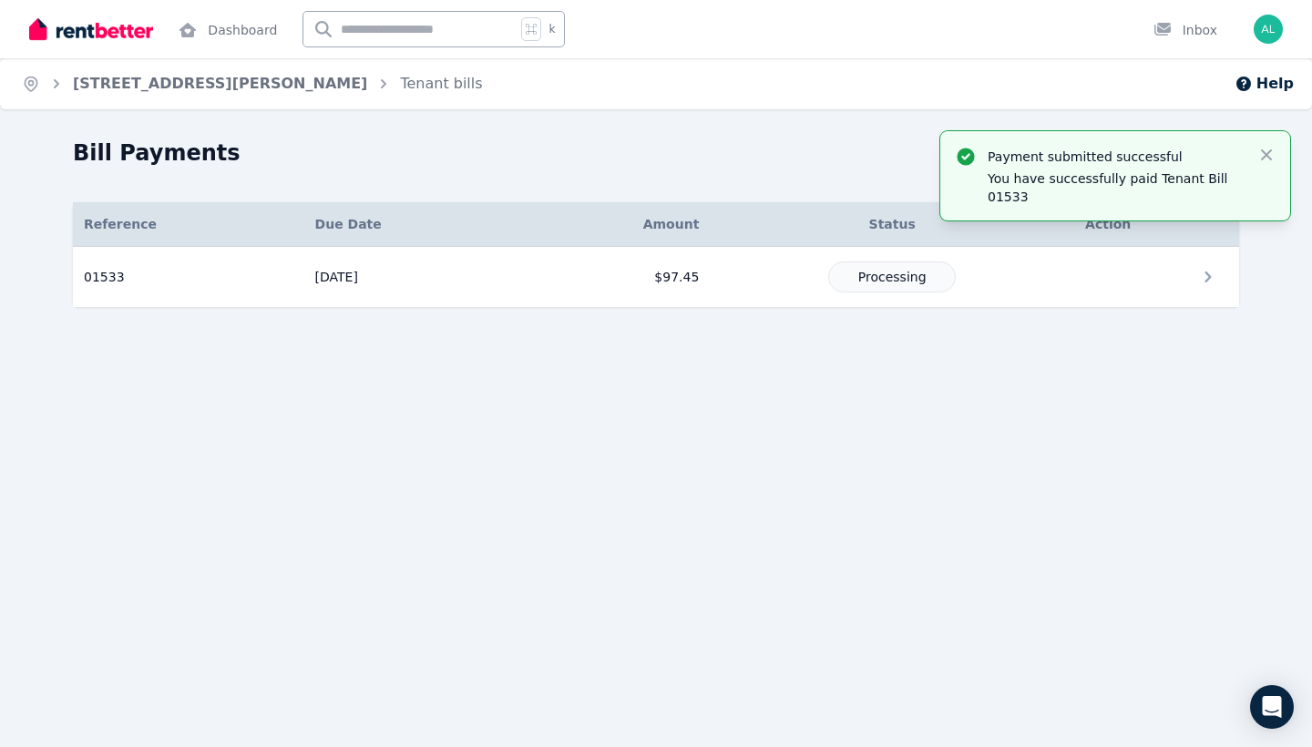
click at [709, 134] on div "Home 80A Barker St, Kingsford Tenant bills Help Bill Payments Payment submitted…" at bounding box center [656, 373] width 1312 height 747
click at [216, 76] on link "[STREET_ADDRESS][PERSON_NAME]" at bounding box center [220, 83] width 294 height 17
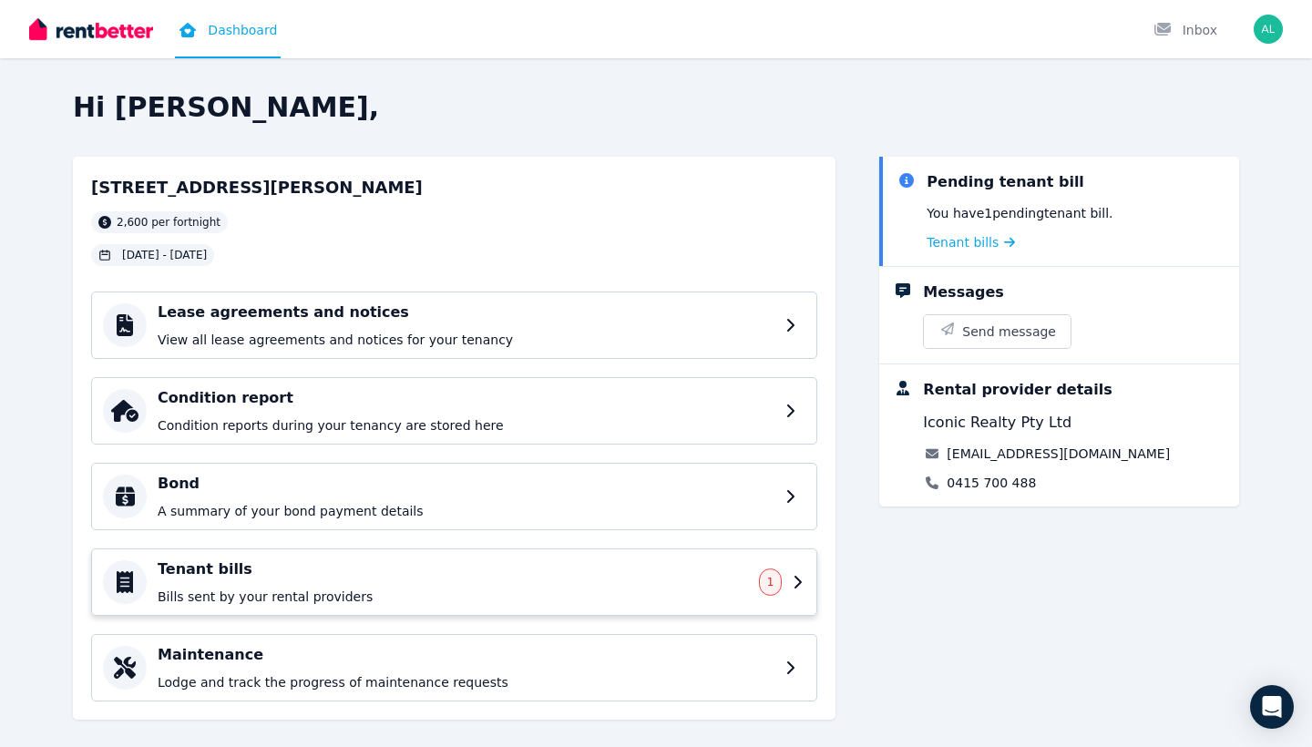
click at [658, 573] on h4 "Tenant bills" at bounding box center [453, 569] width 590 height 22
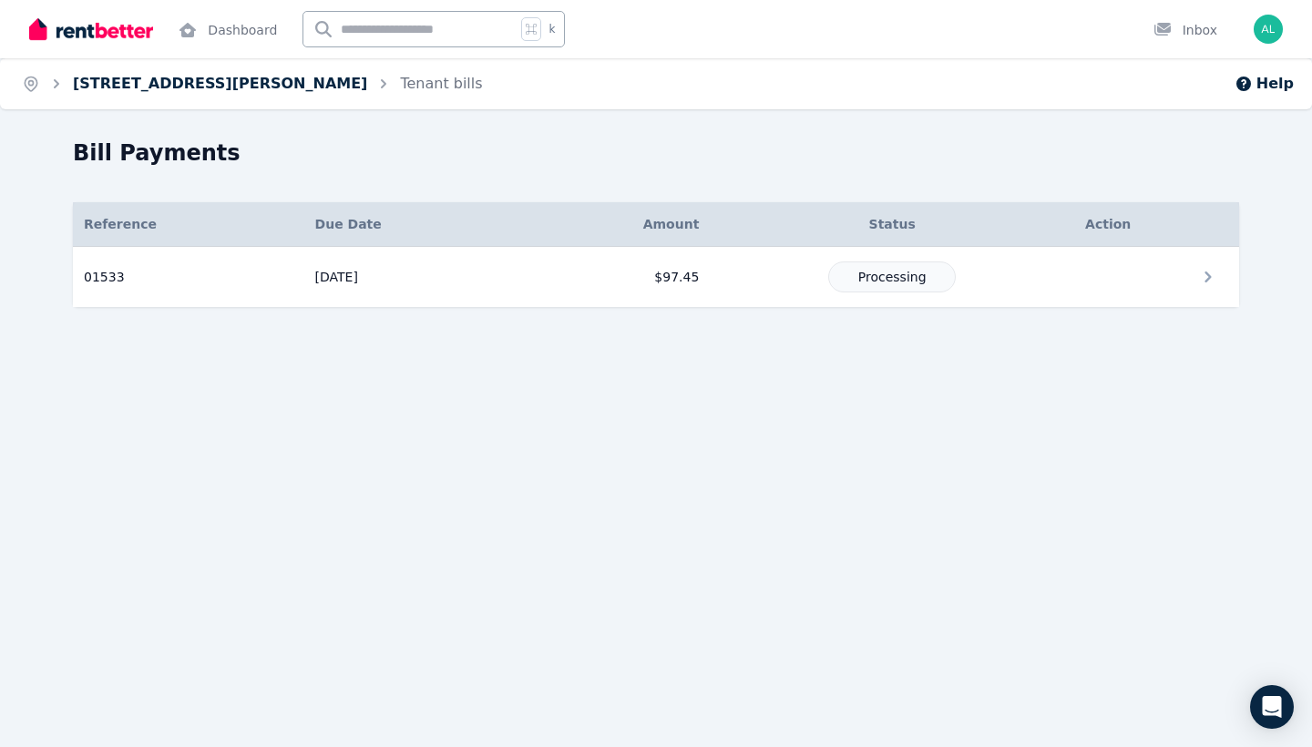
click at [101, 87] on link "[STREET_ADDRESS][PERSON_NAME]" at bounding box center [220, 83] width 294 height 17
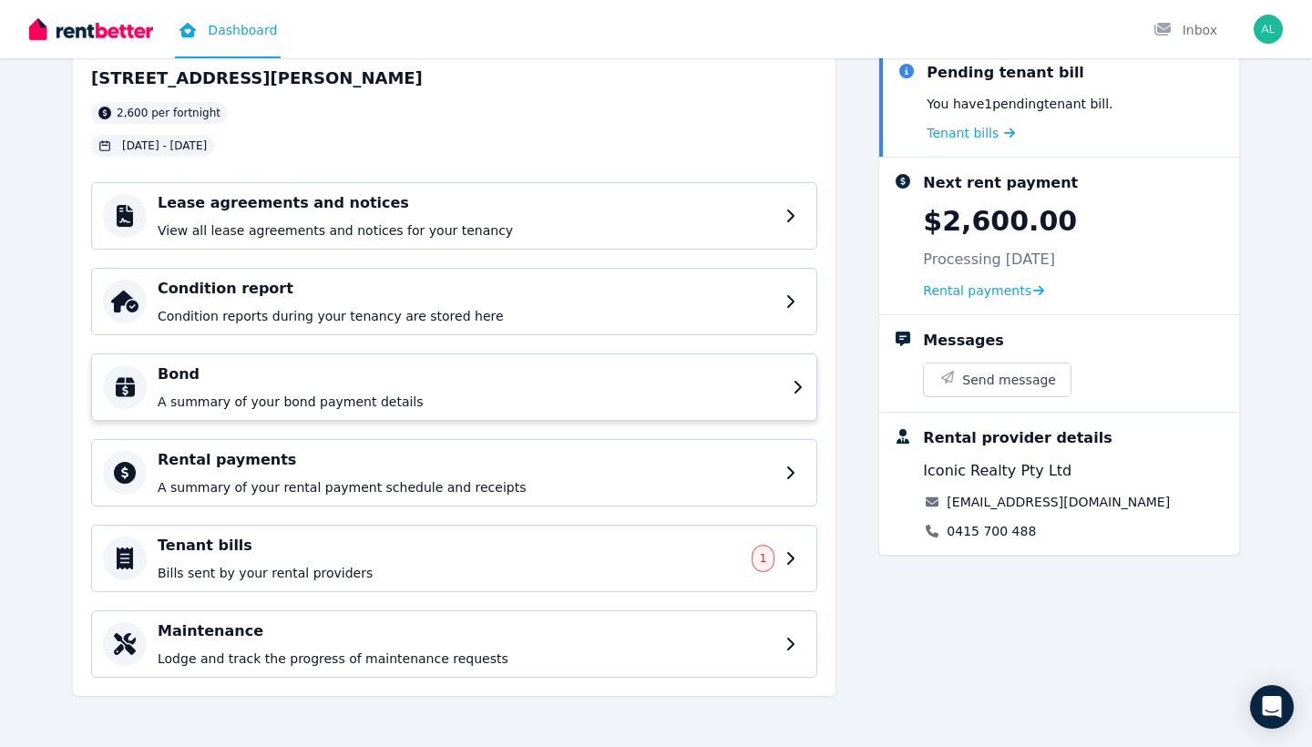
scroll to position [109, 0]
click at [574, 374] on h4 "Bond" at bounding box center [470, 374] width 624 height 22
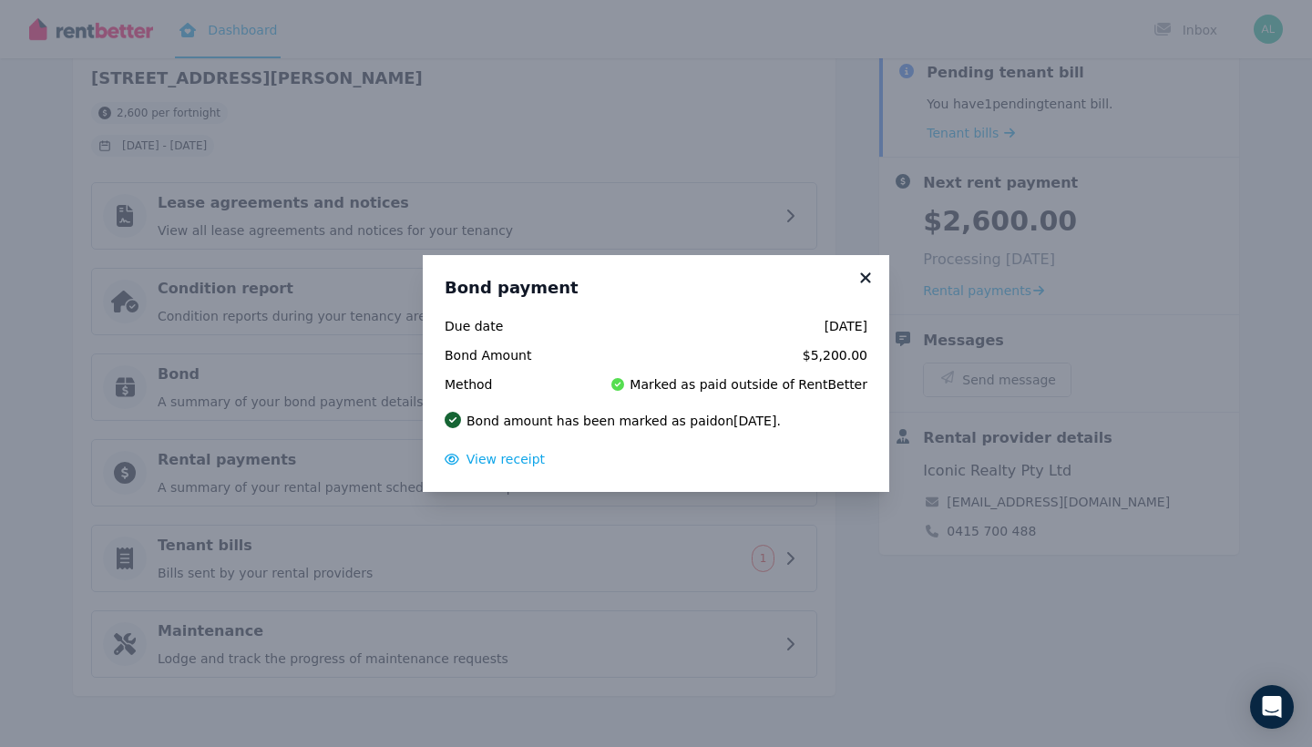
click at [864, 276] on icon at bounding box center [865, 277] width 10 height 10
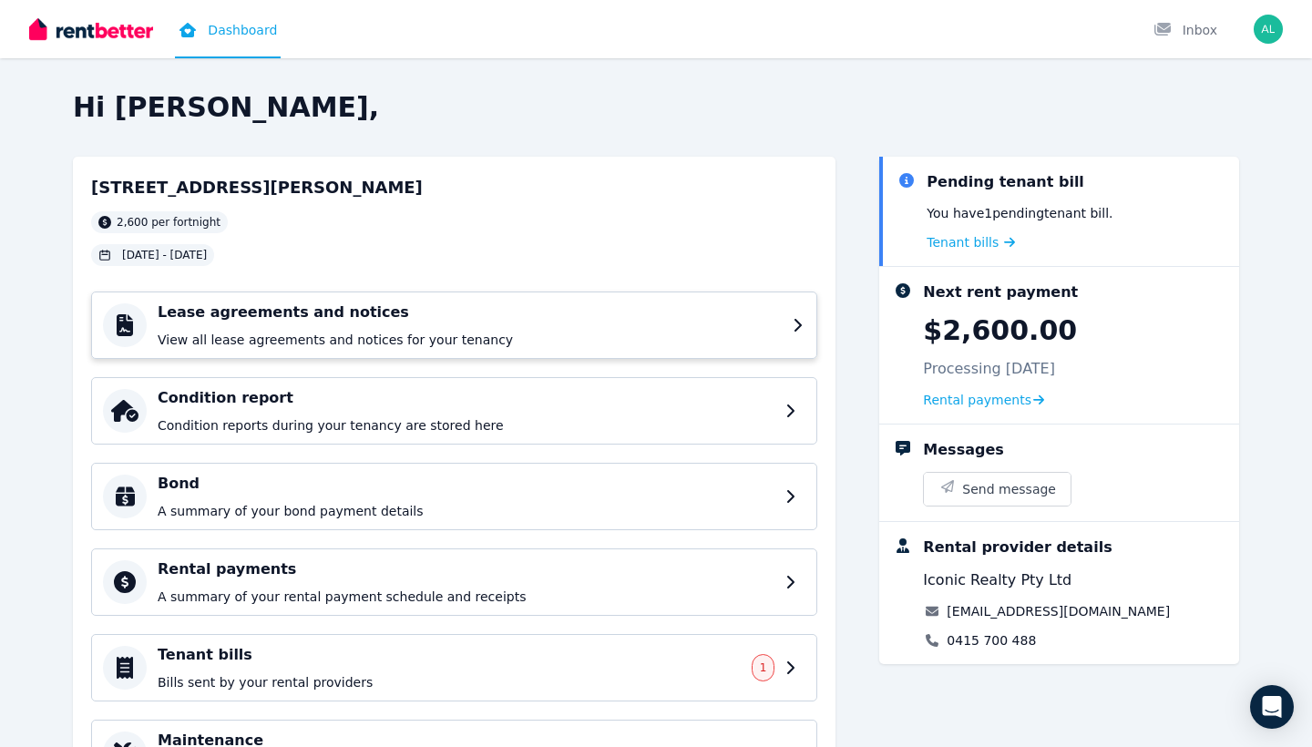
scroll to position [0, 0]
click at [1197, 33] on div "Inbox" at bounding box center [1185, 30] width 64 height 18
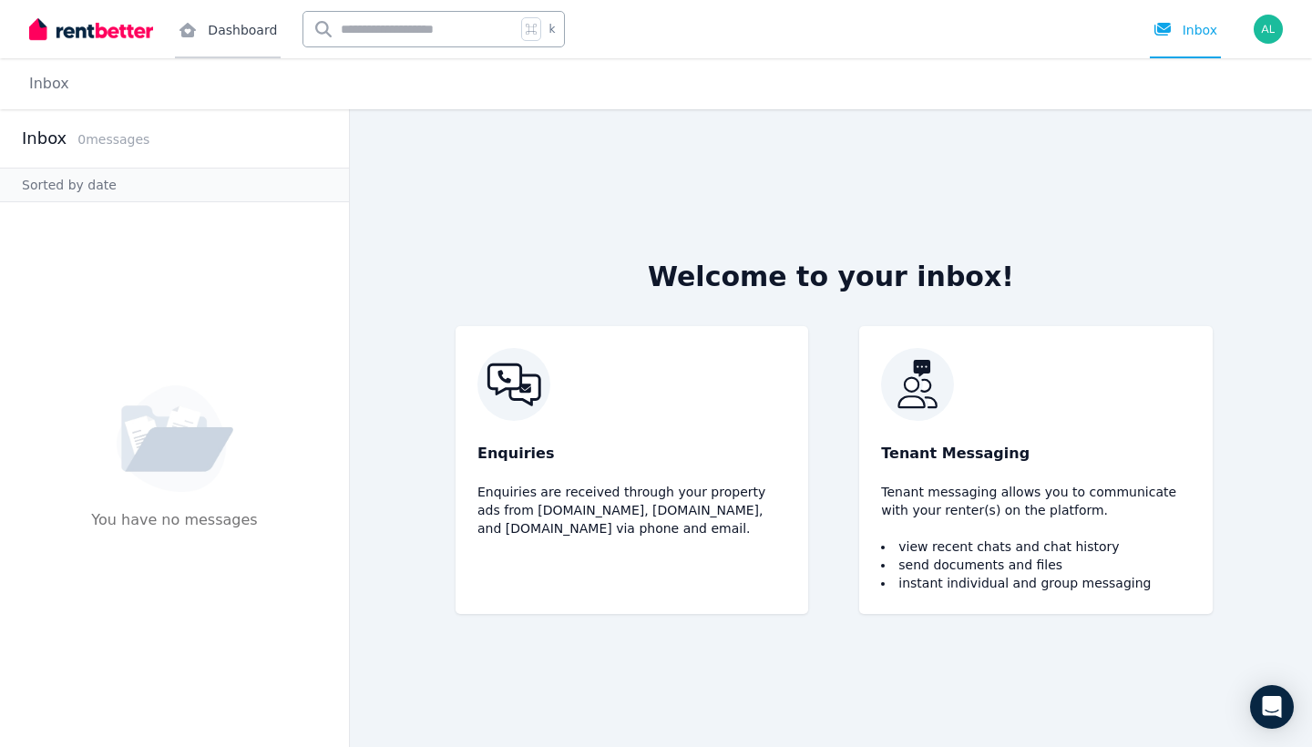
click at [231, 27] on link "Dashboard" at bounding box center [228, 29] width 106 height 58
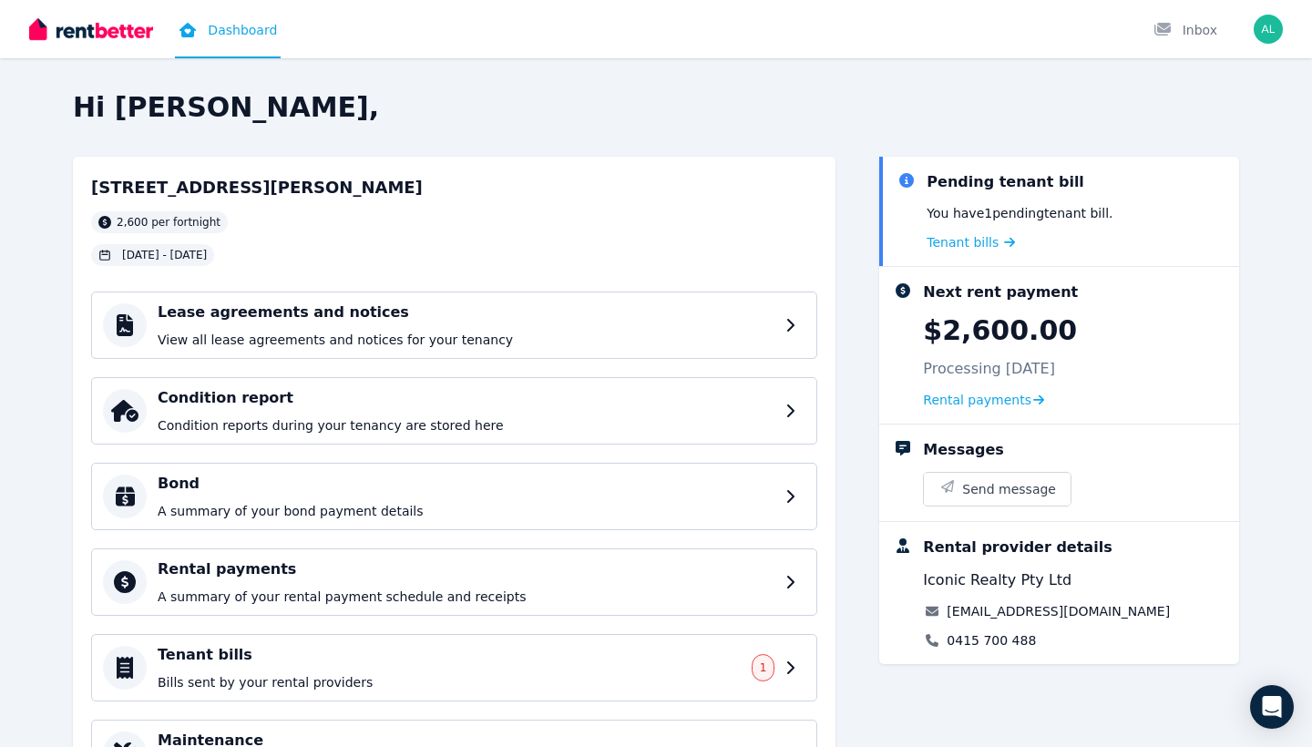
click at [92, 33] on img at bounding box center [91, 28] width 124 height 27
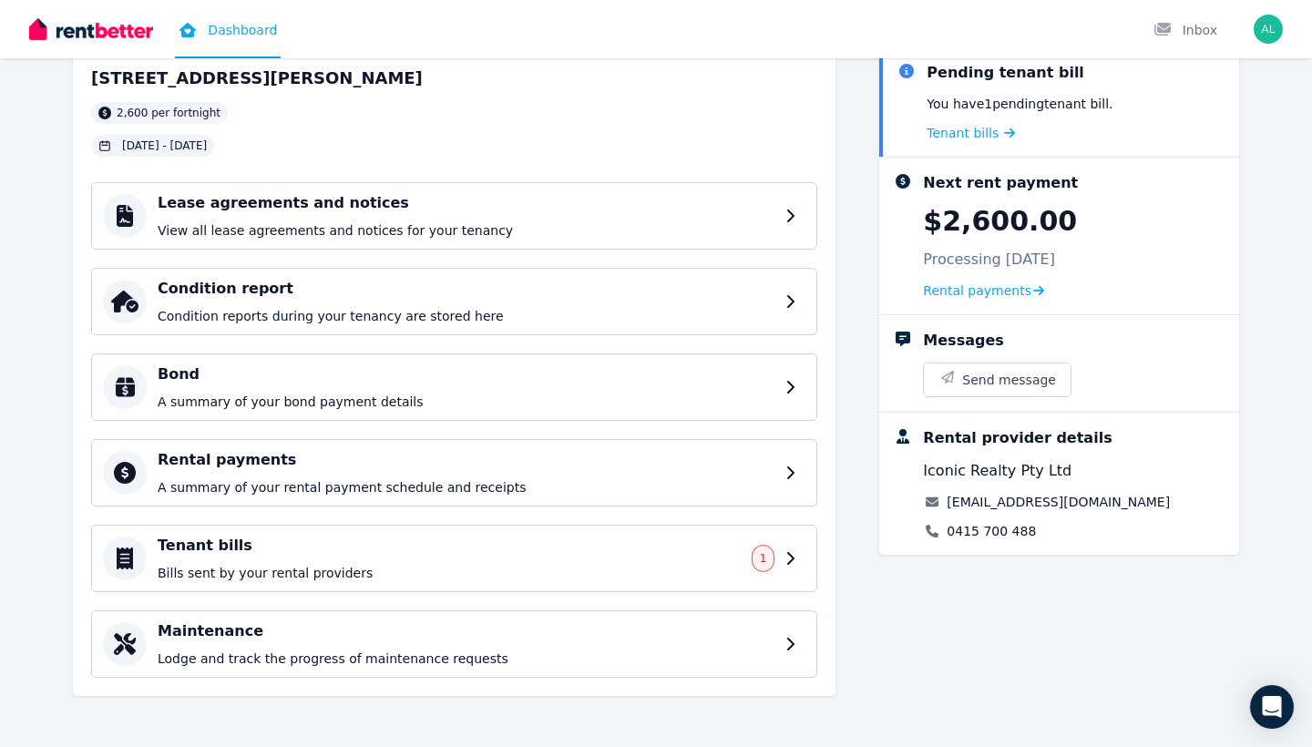
scroll to position [109, 0]
click at [107, 22] on img at bounding box center [91, 28] width 124 height 27
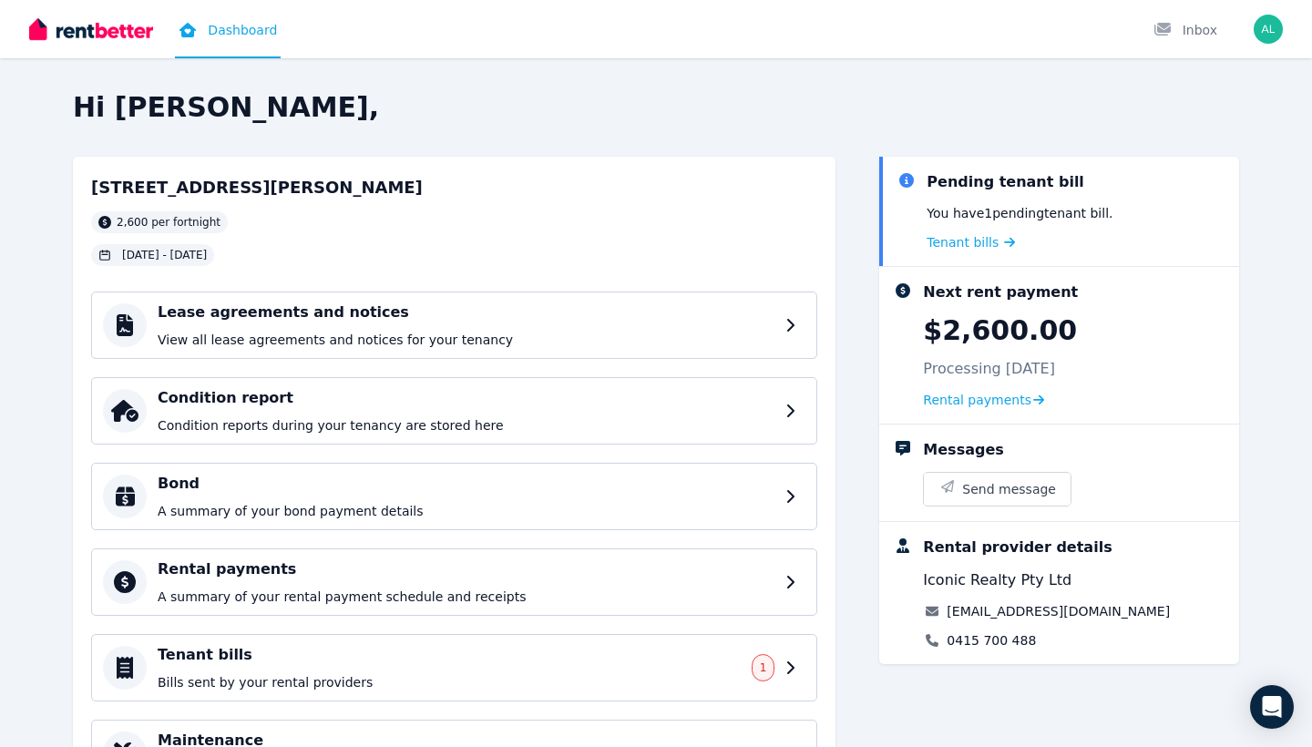
click at [1277, 36] on img "button" at bounding box center [1267, 29] width 29 height 29
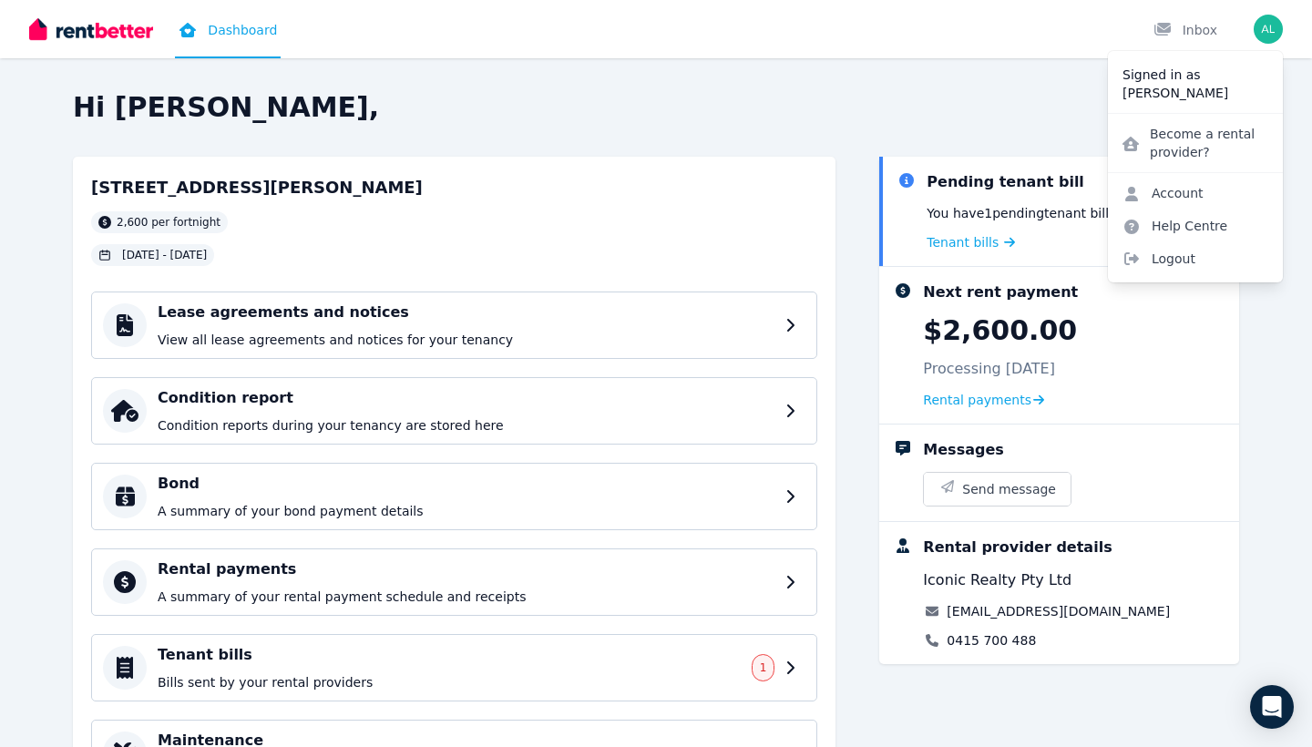
click at [1169, 82] on p "Signed in as" at bounding box center [1195, 75] width 146 height 18
click at [1169, 90] on p "Alex Sargent" at bounding box center [1195, 93] width 146 height 18
click at [1182, 187] on link "Account" at bounding box center [1163, 193] width 110 height 33
